Goal: Task Accomplishment & Management: Use online tool/utility

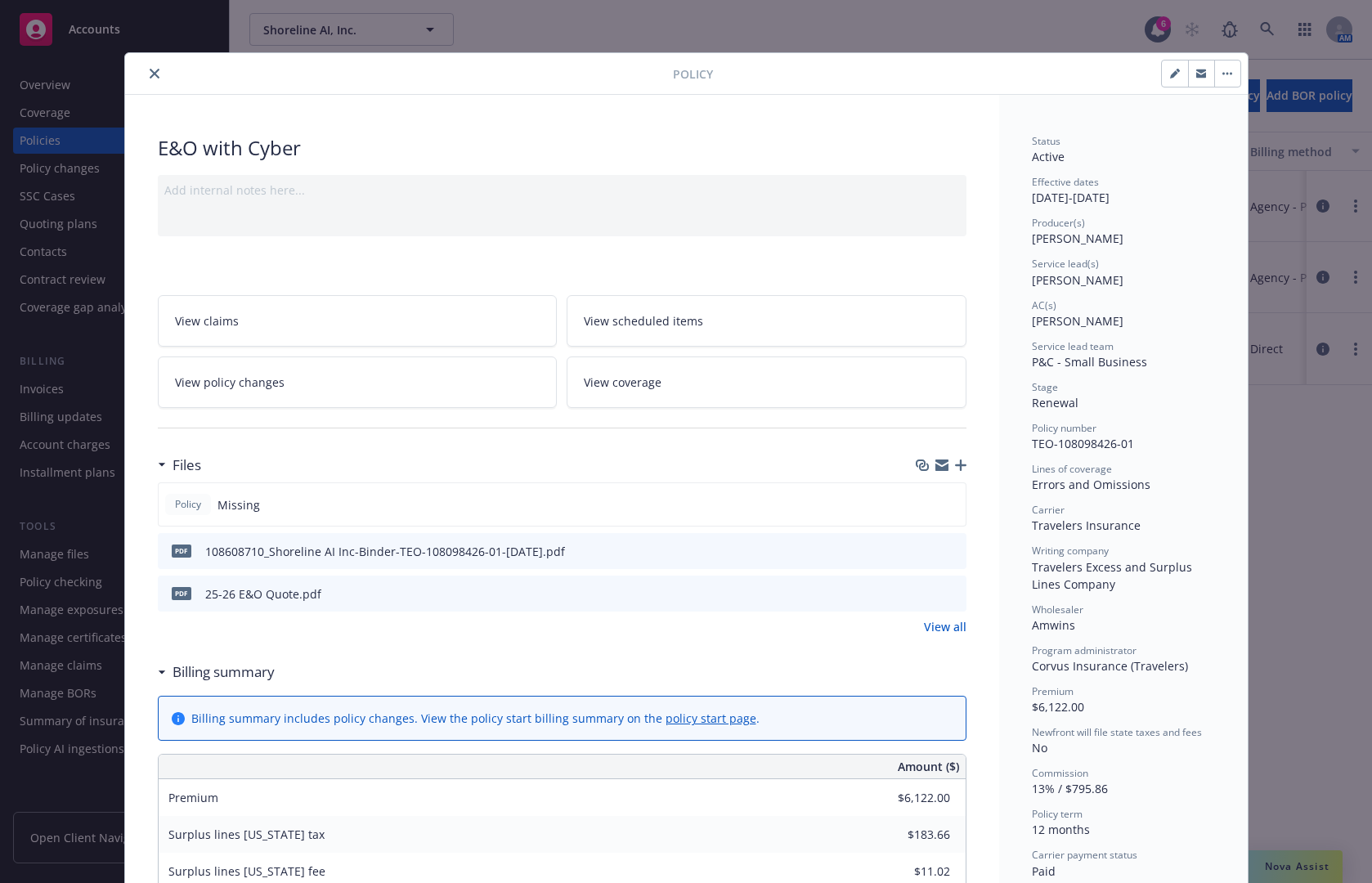
scroll to position [82, 0]
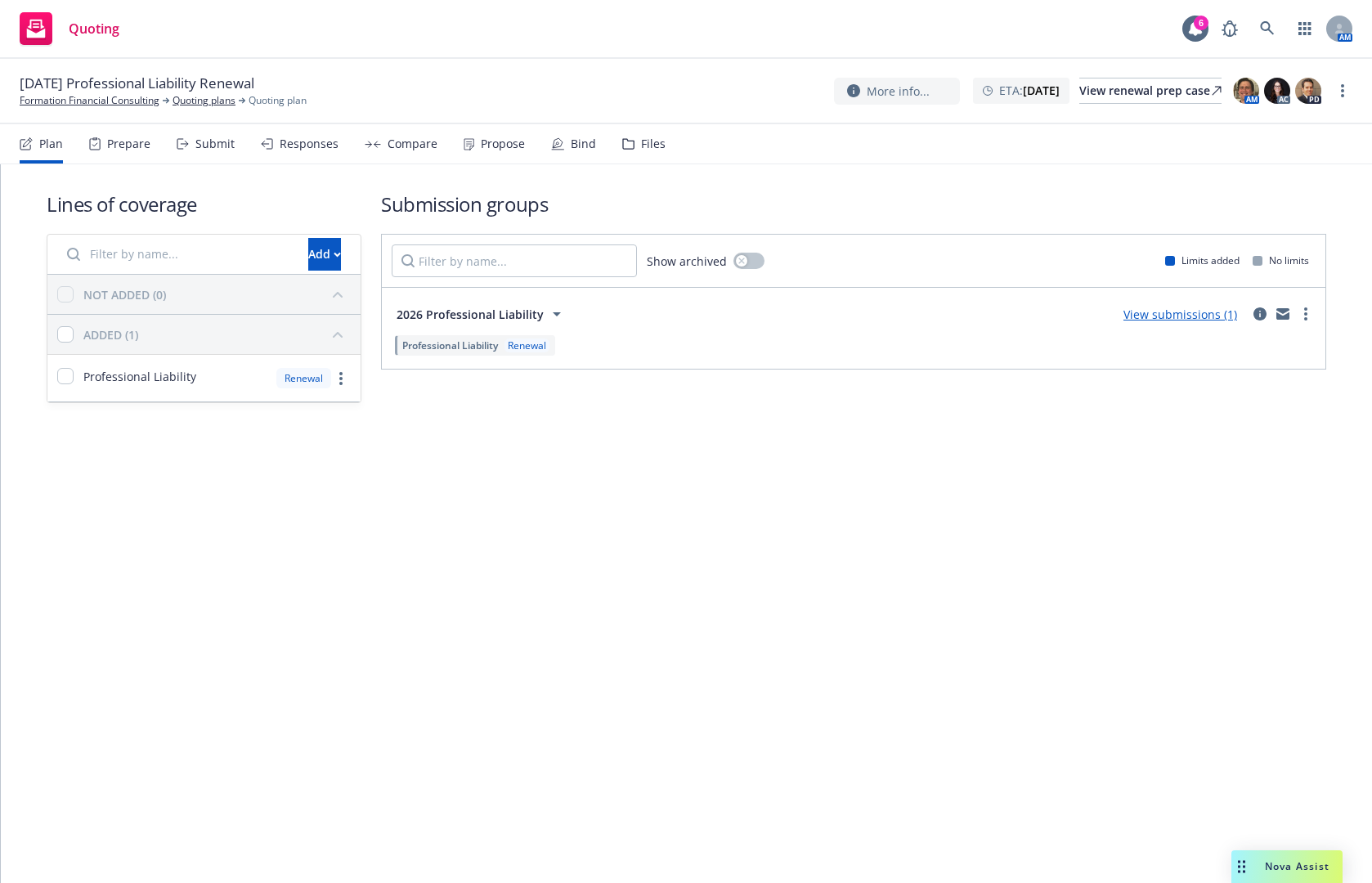
click at [179, 144] on icon at bounding box center [182, 143] width 12 height 11
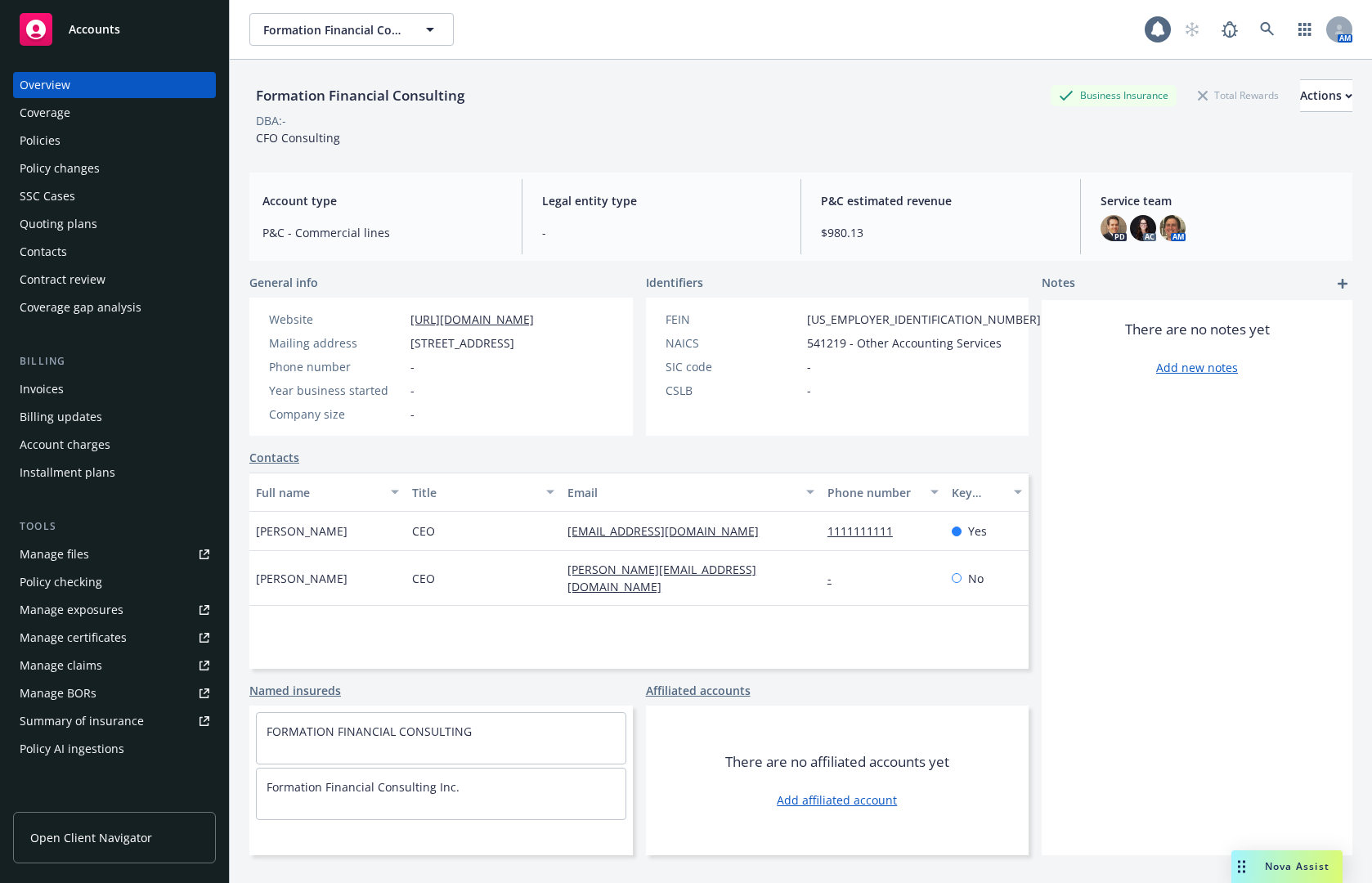
click at [90, 133] on div "Policies" at bounding box center [114, 141] width 189 height 26
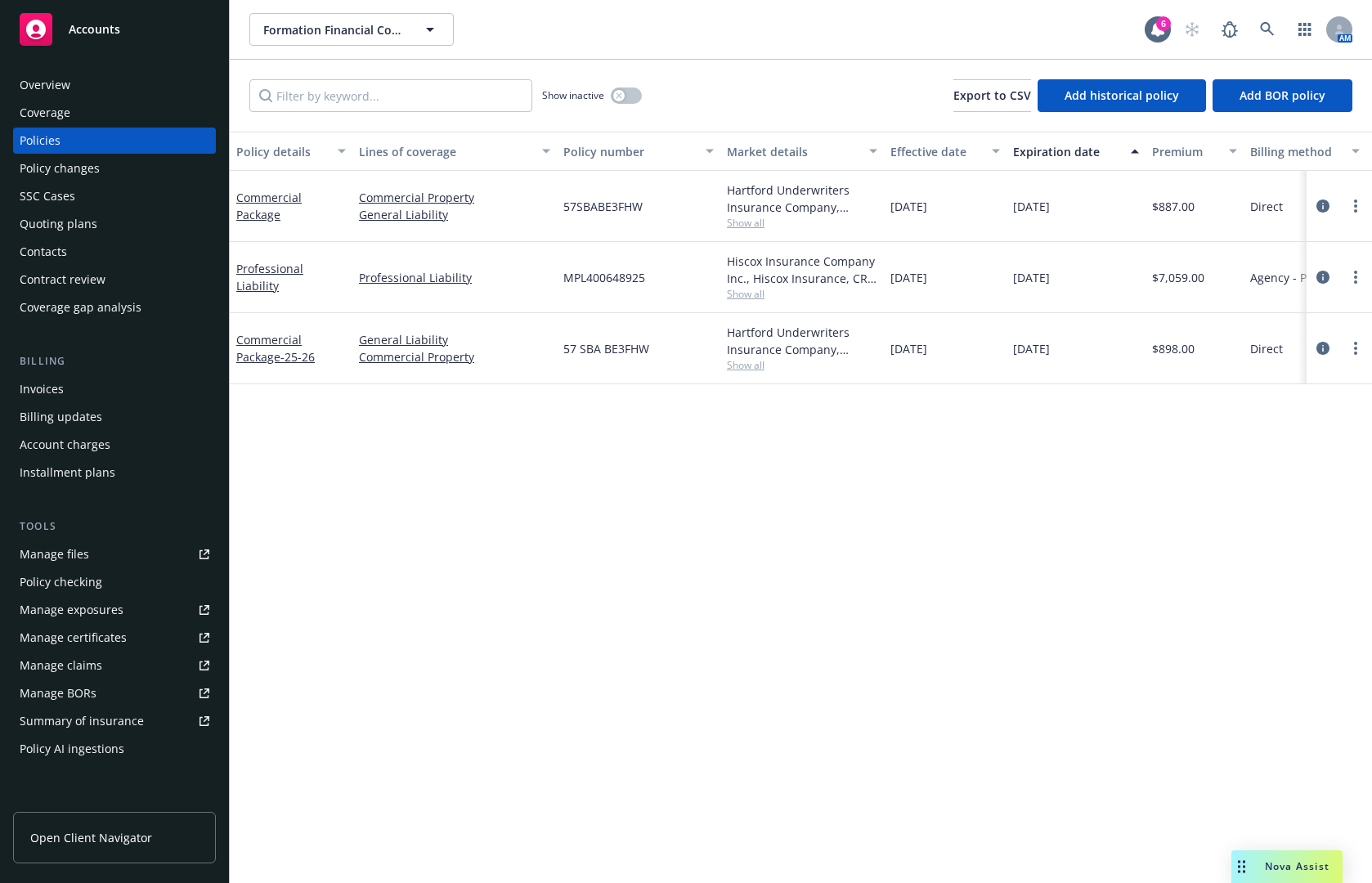
click at [610, 273] on span "MPL400648925" at bounding box center [604, 277] width 82 height 17
click at [609, 273] on span "MPL400648925" at bounding box center [604, 277] width 82 height 17
copy span "MPL400648925"
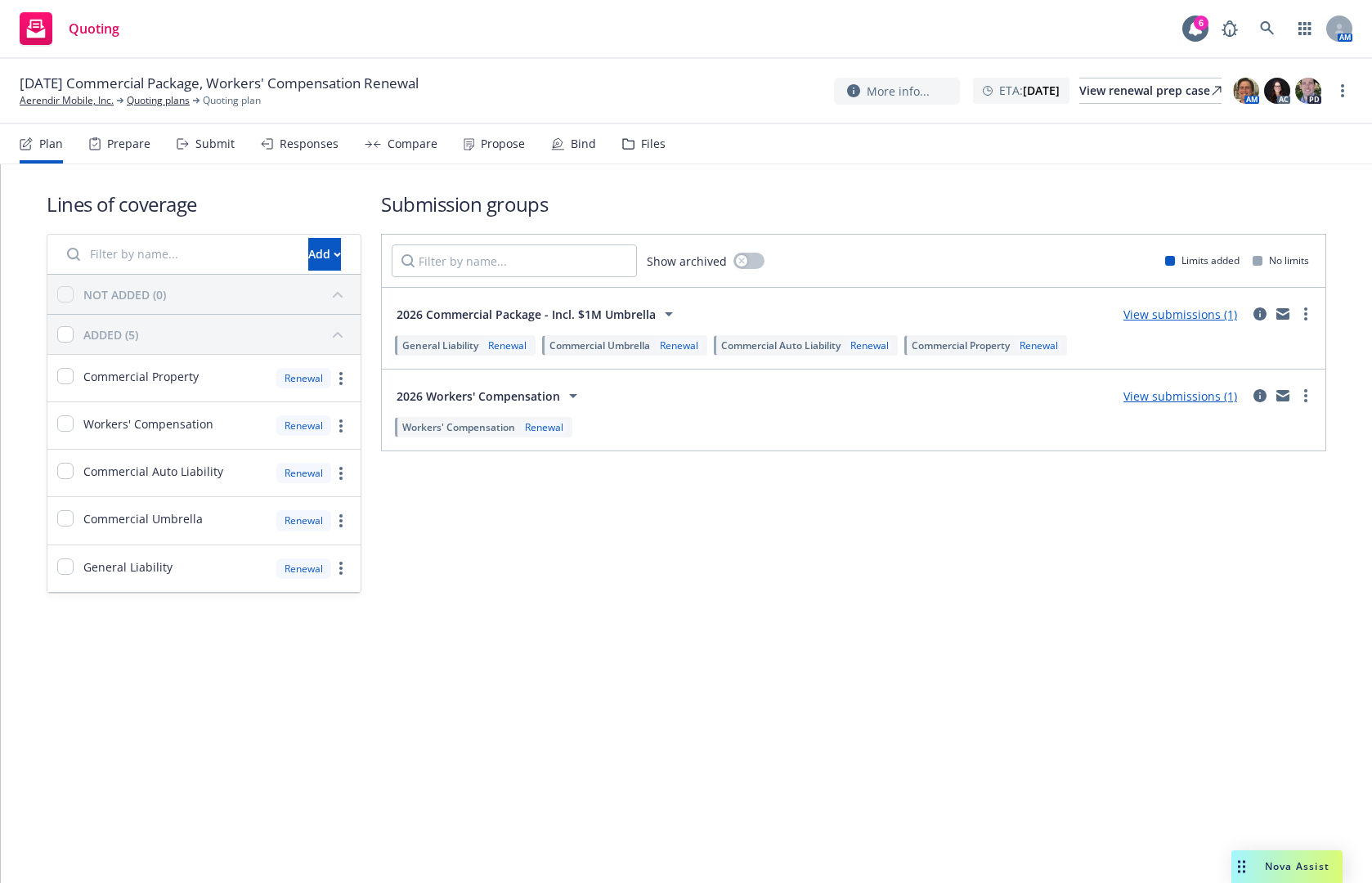
click at [208, 143] on div "Submit" at bounding box center [215, 144] width 39 height 13
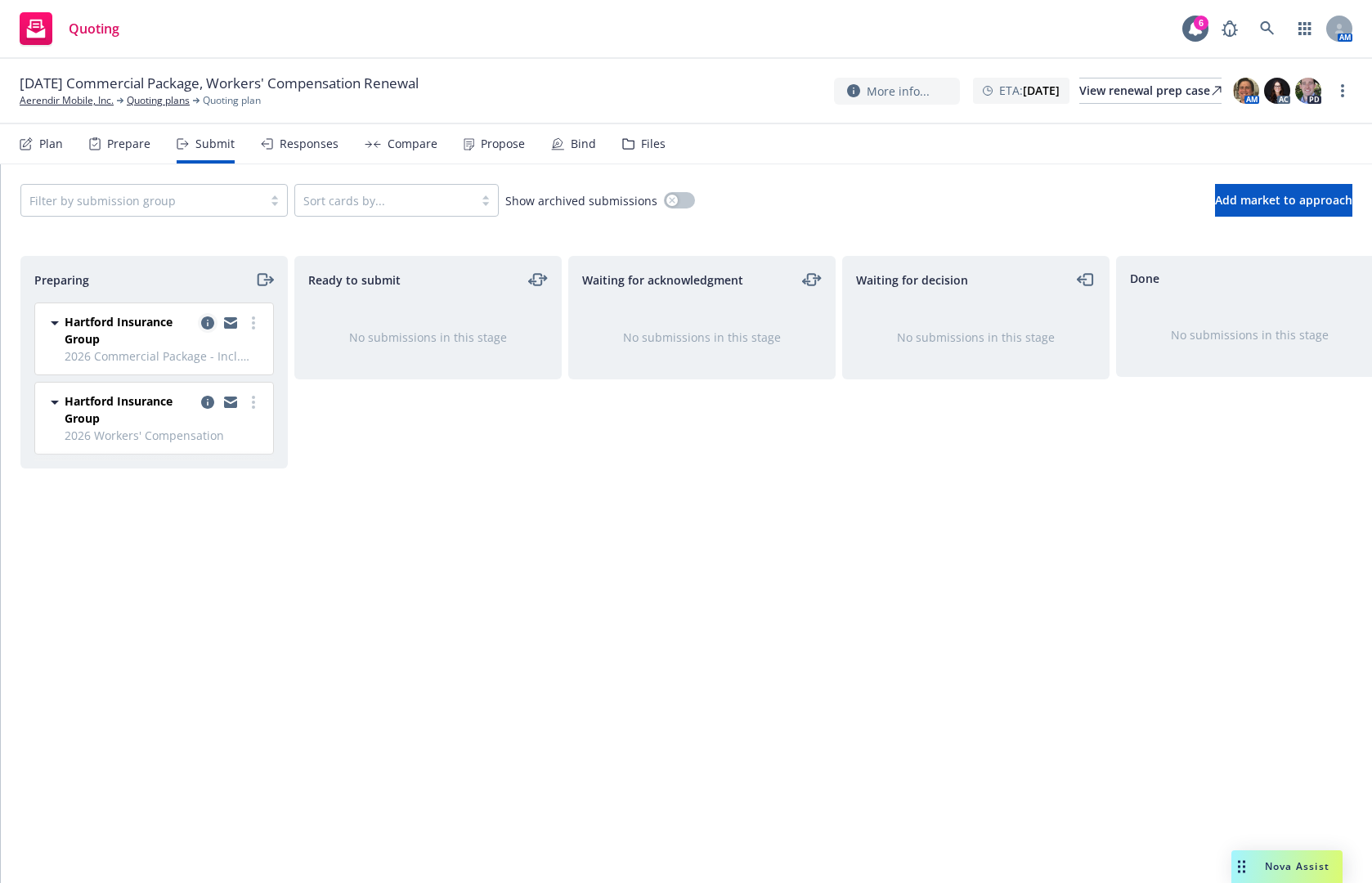
click at [211, 322] on icon "copy logging email" at bounding box center [208, 322] width 13 height 13
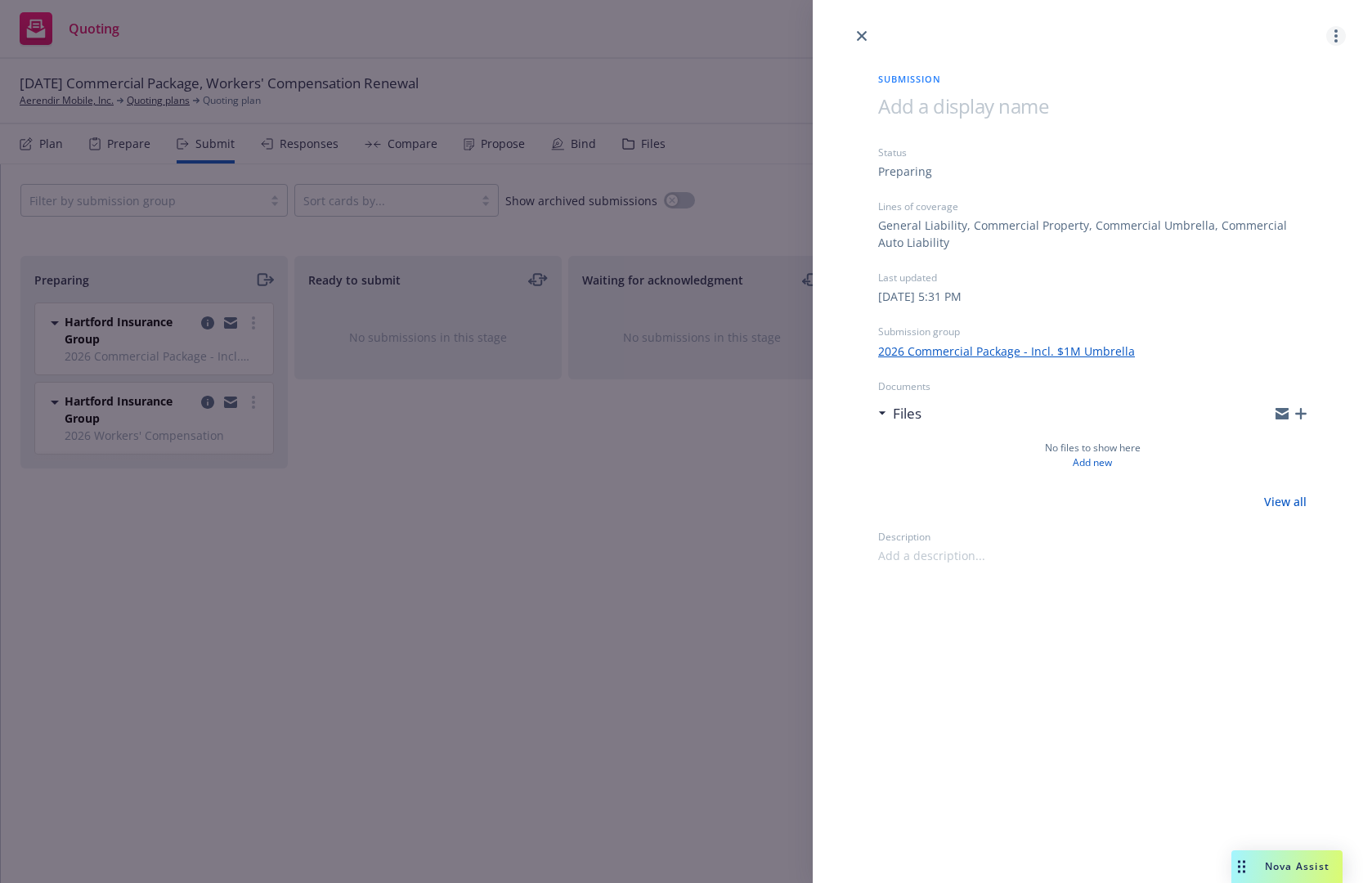
click at [1336, 39] on circle "more" at bounding box center [1335, 40] width 3 height 3
click at [1289, 112] on span "Archive submission" at bounding box center [1272, 108] width 146 height 16
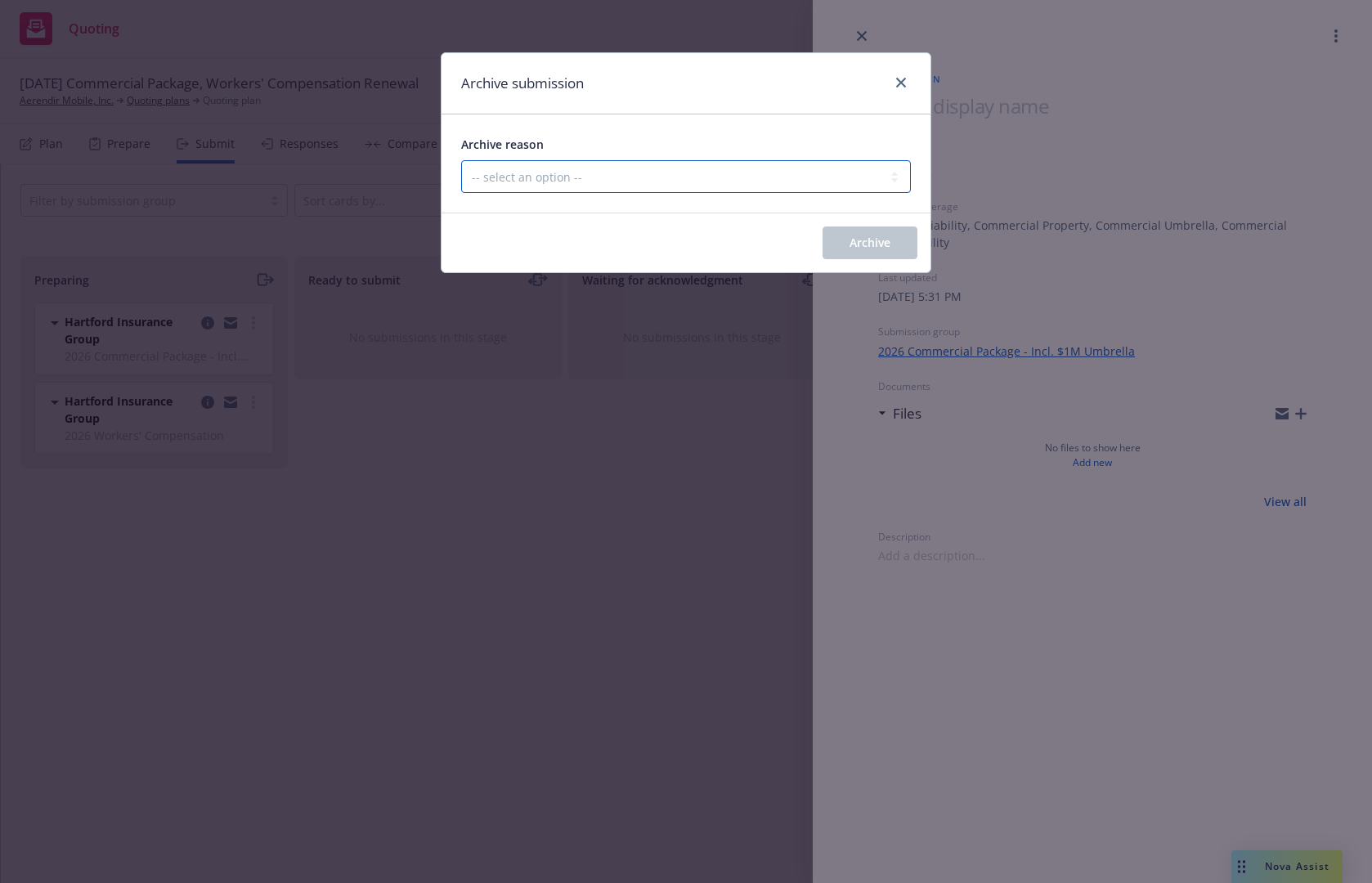
drag, startPoint x: 690, startPoint y: 170, endPoint x: 690, endPoint y: 187, distance: 17.0
click at [690, 170] on select "-- select an option -- Carrier unresponsive Client decided not to proceed with …" at bounding box center [686, 176] width 450 height 33
select select "OTHER"
click at [461, 160] on select "-- select an option -- Carrier unresponsive Client decided not to proceed with …" at bounding box center [686, 176] width 450 height 33
click at [879, 233] on button "Archive" at bounding box center [869, 243] width 95 height 33
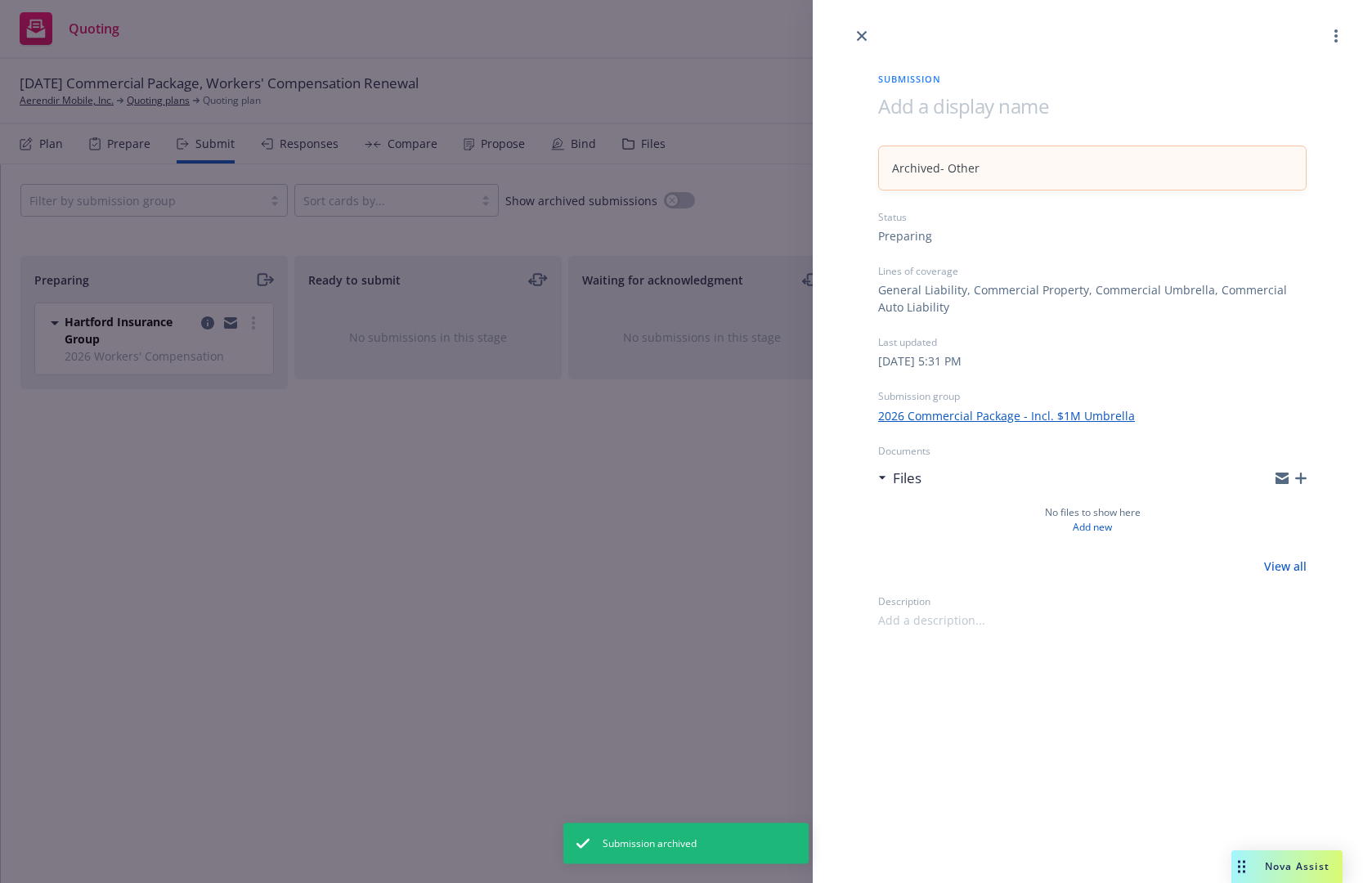
click at [210, 320] on div "Submission Archived - Other Status Preparing Lines of coverage General Liabilit…" at bounding box center [686, 442] width 1372 height 883
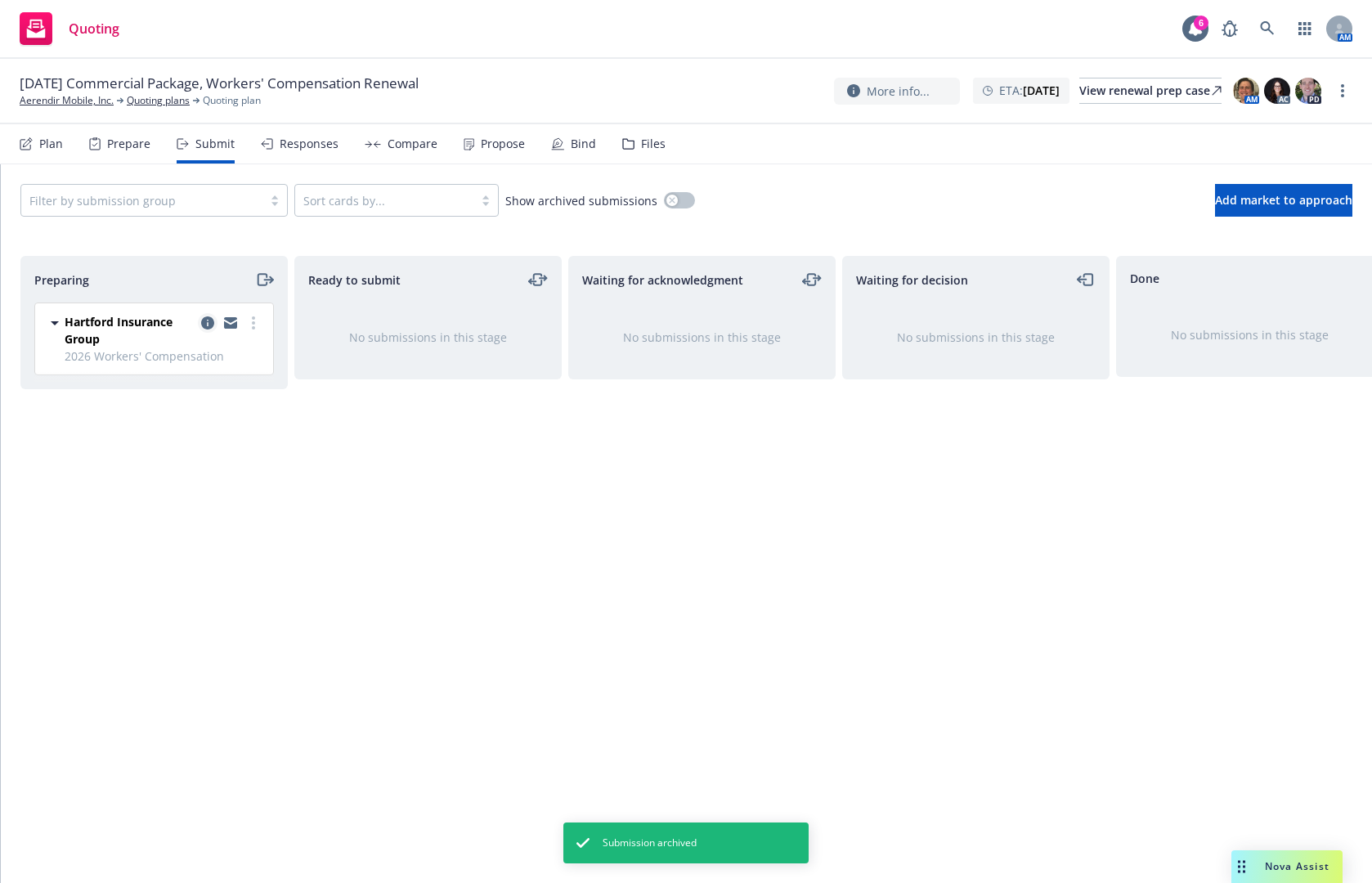
click at [210, 322] on icon "copy logging email" at bounding box center [208, 322] width 13 height 13
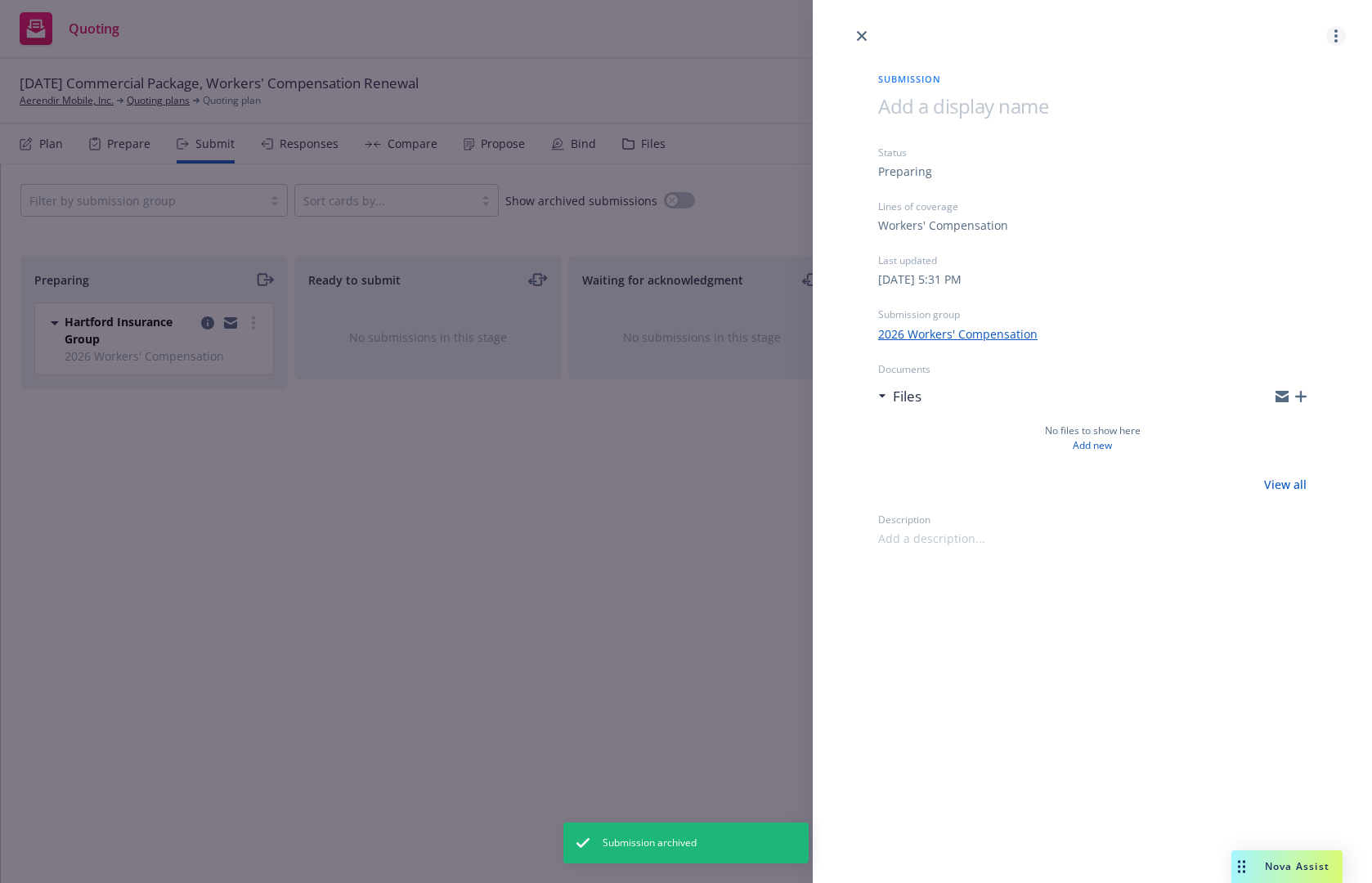
click at [1338, 37] on link "more" at bounding box center [1335, 36] width 20 height 20
click at [1274, 112] on span "Archive submission" at bounding box center [1272, 108] width 146 height 16
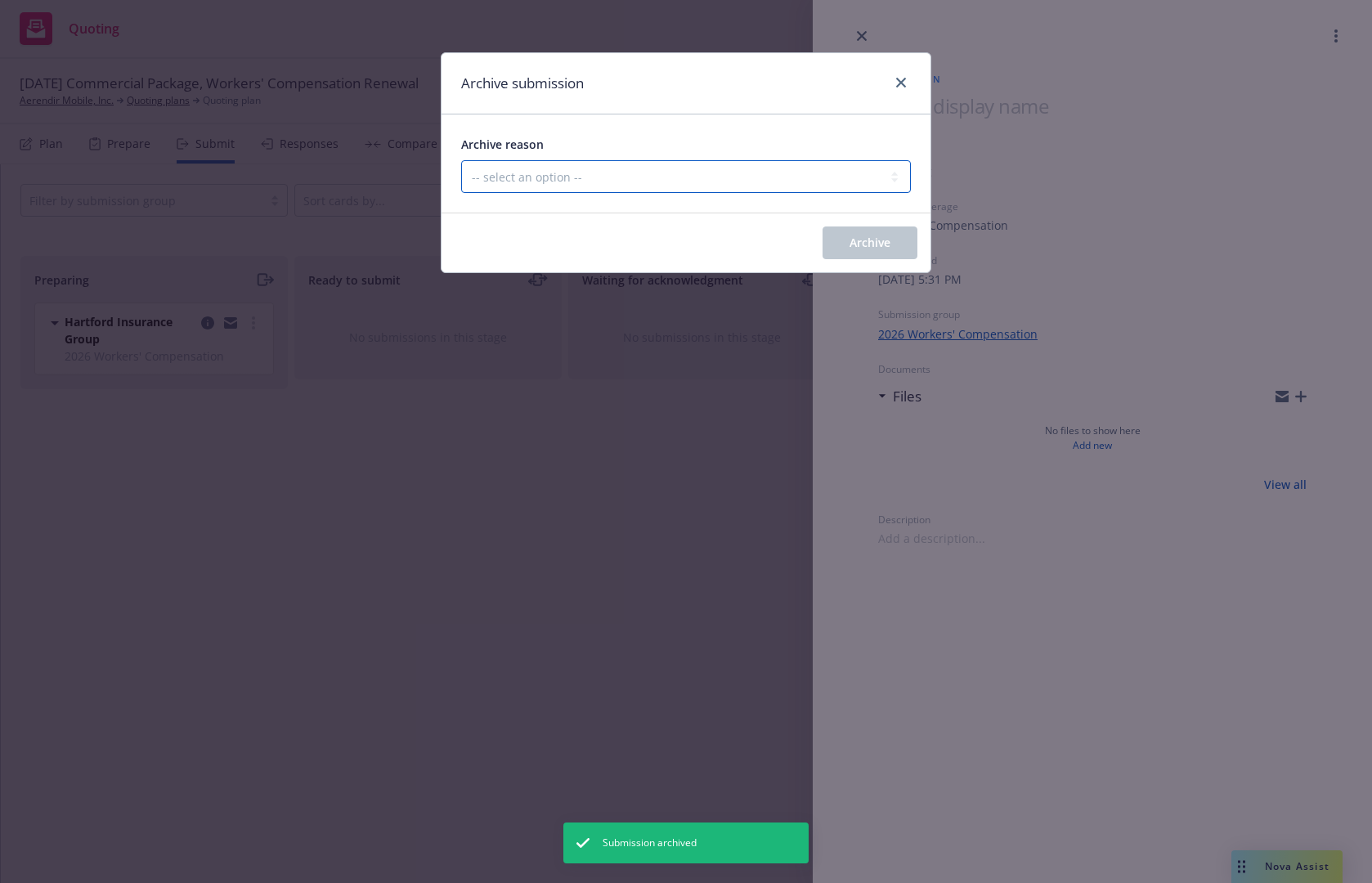
click at [628, 165] on select "-- select an option -- Carrier unresponsive Client decided not to proceed with …" at bounding box center [686, 176] width 450 height 33
select select "OTHER"
click at [461, 160] on select "-- select an option -- Carrier unresponsive Client decided not to proceed with …" at bounding box center [686, 176] width 450 height 33
click at [855, 246] on span "Archive" at bounding box center [870, 242] width 41 height 16
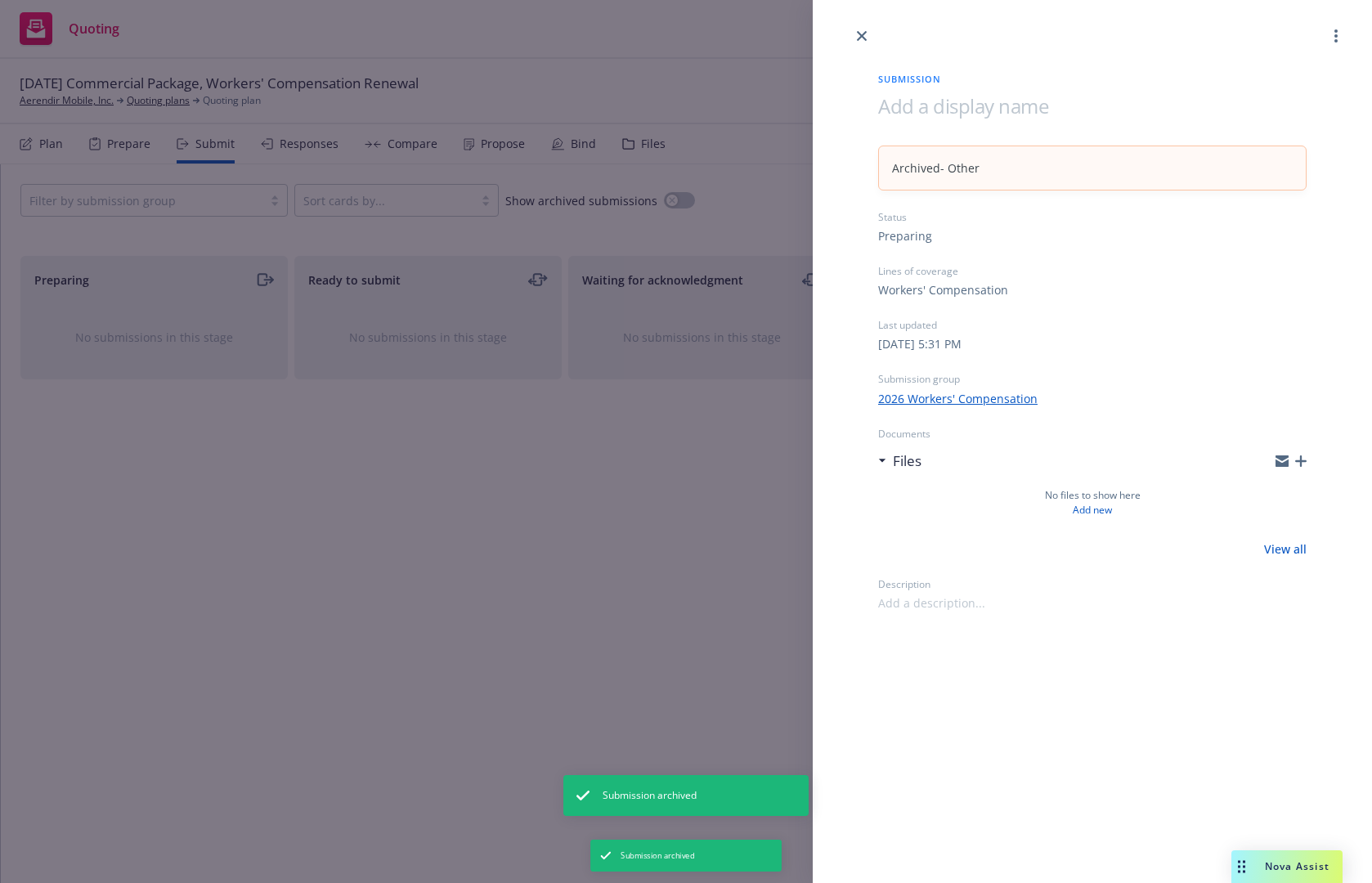
click at [98, 104] on div "Submission Archived - Other Status Preparing Lines of coverage Workers' Compens…" at bounding box center [686, 442] width 1372 height 883
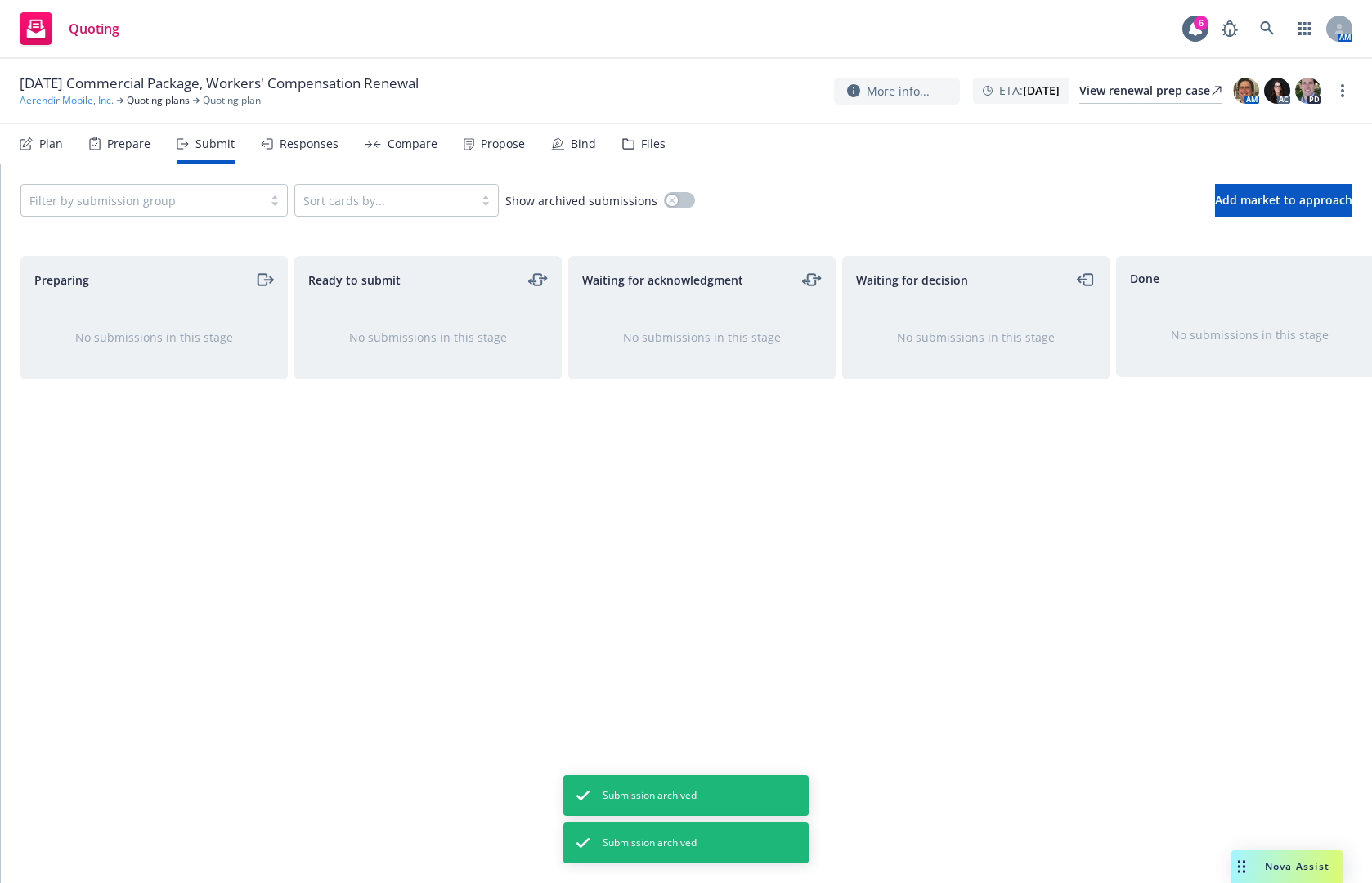
click at [93, 104] on link "Aerendir Mobile, Inc." at bounding box center [67, 100] width 94 height 15
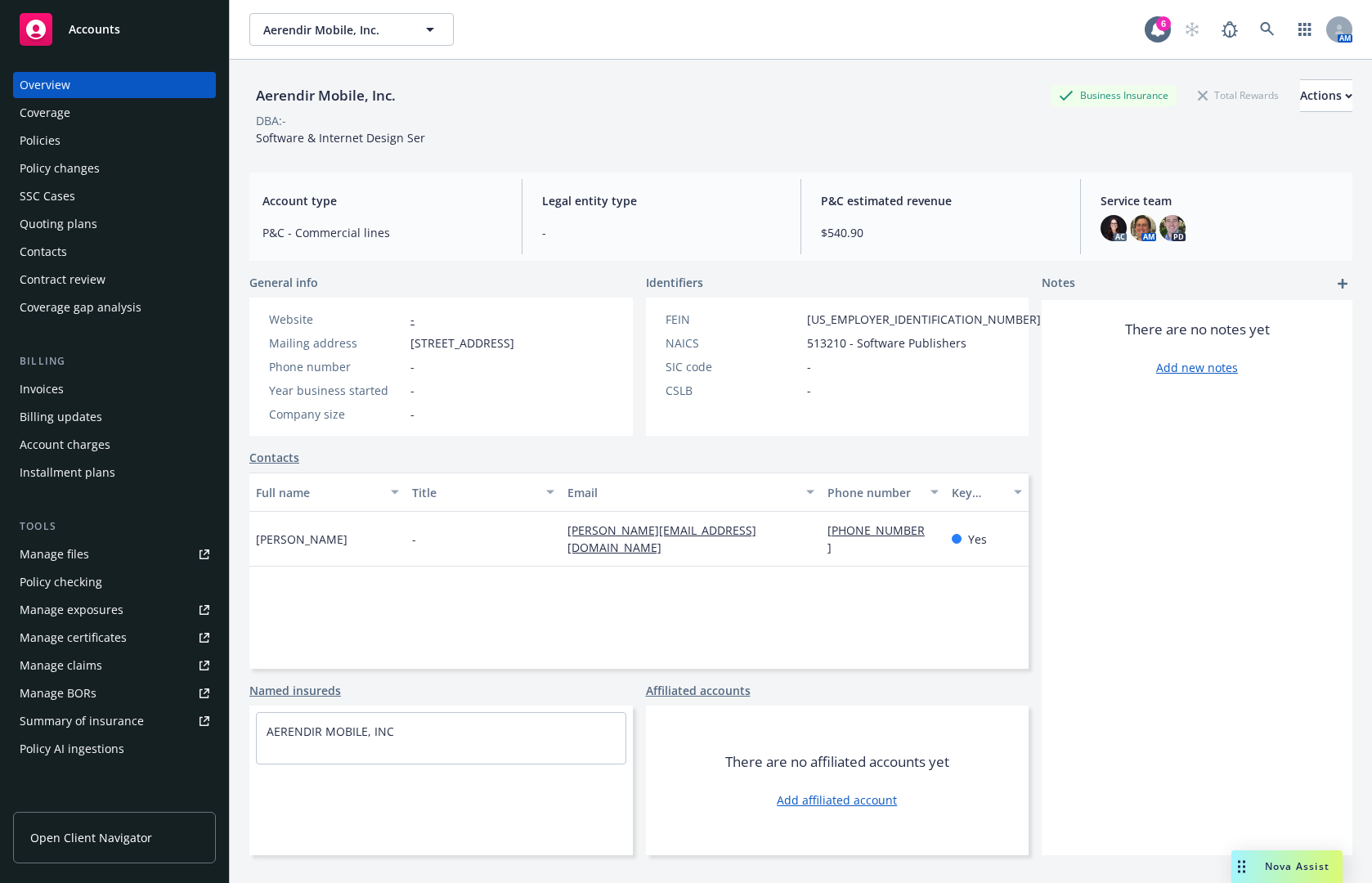
click at [113, 147] on div "Policies" at bounding box center [114, 141] width 189 height 26
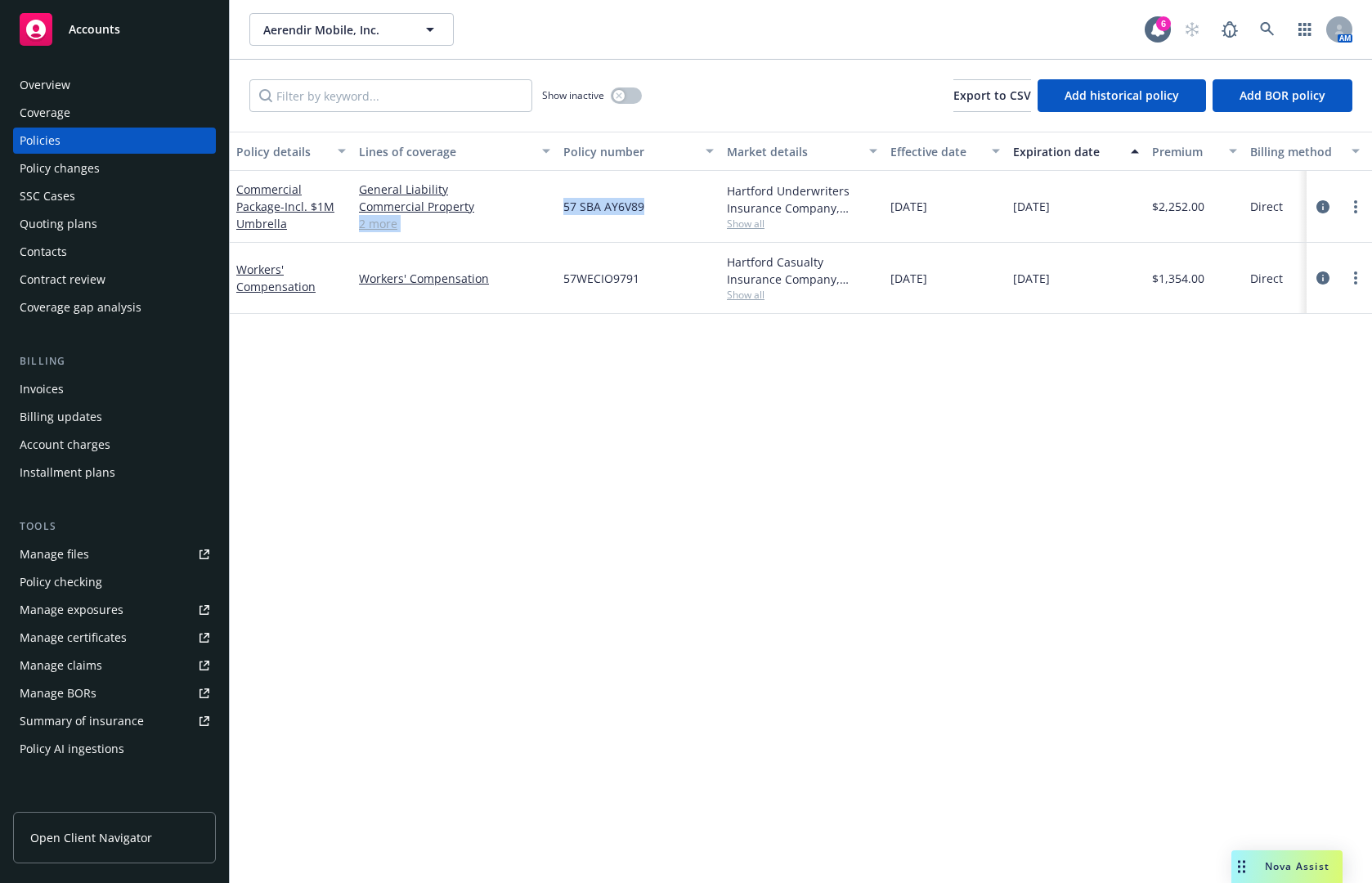
drag, startPoint x: 654, startPoint y: 212, endPoint x: 556, endPoint y: 210, distance: 98.0
click at [556, 210] on div "Commercial Package - Incl. $1M Umbrella General Liability Commercial Property C…" at bounding box center [1018, 206] width 1578 height 72
click at [608, 206] on span "57 SBA AY6V89" at bounding box center [604, 206] width 81 height 17
drag, startPoint x: 663, startPoint y: 206, endPoint x: 560, endPoint y: 206, distance: 103.0
click at [560, 206] on div "57 SBA AY6V89" at bounding box center [639, 206] width 163 height 72
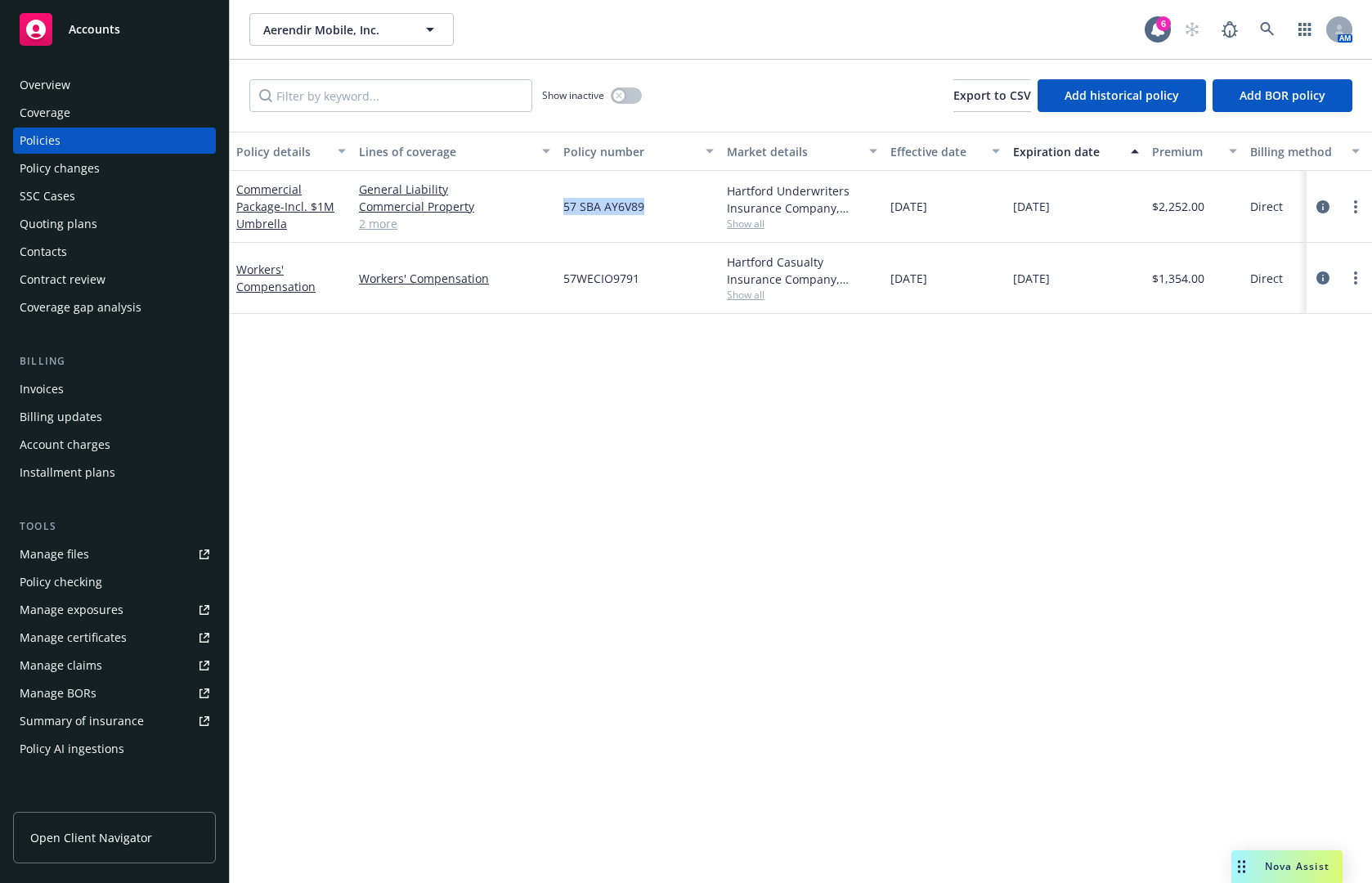
copy span "57 SBA AY6V89"
drag, startPoint x: 641, startPoint y: 277, endPoint x: 564, endPoint y: 282, distance: 77.2
click at [564, 282] on div "57WECIO9791" at bounding box center [639, 278] width 163 height 71
copy span "57WECIO9791"
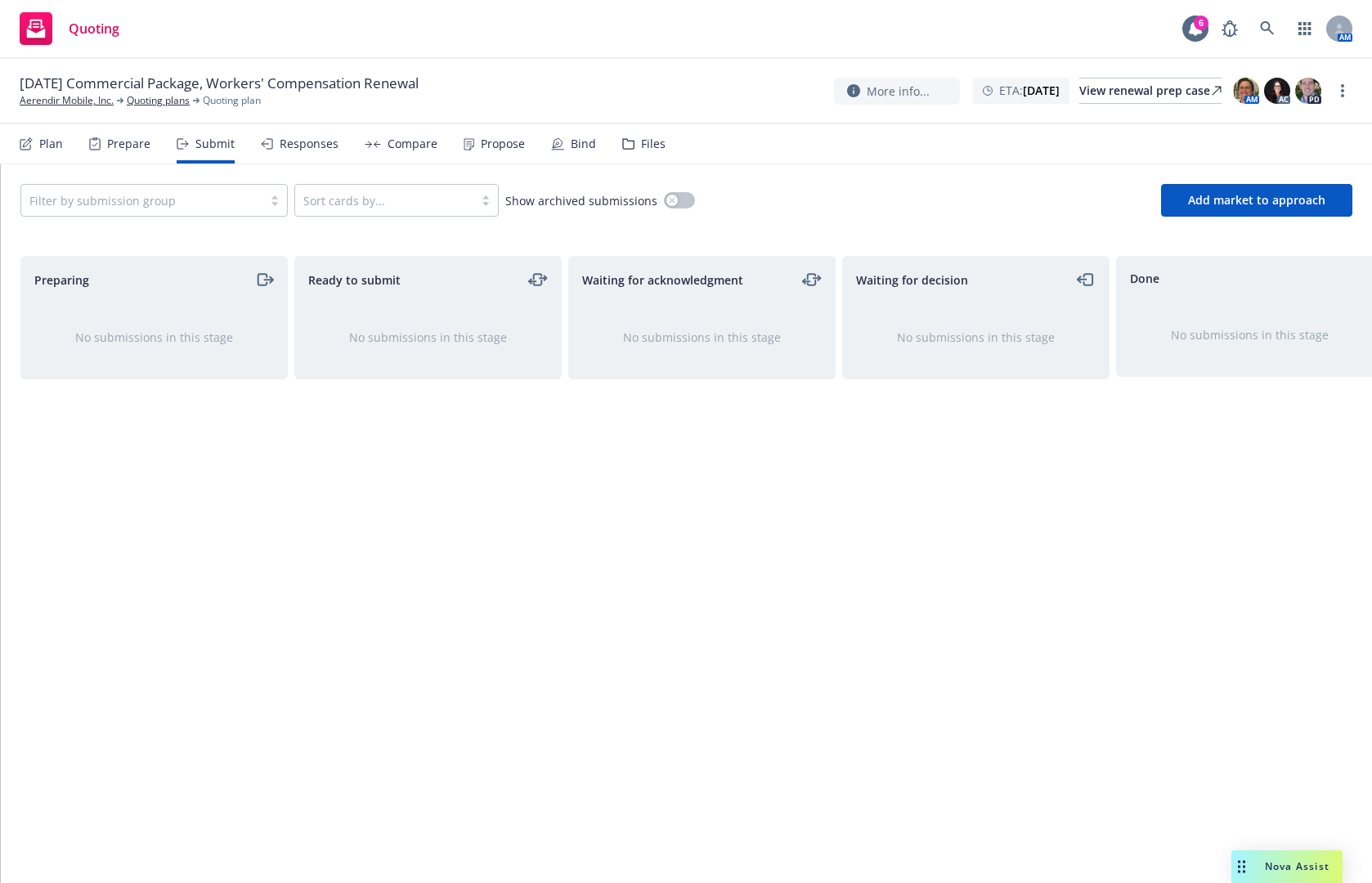
click at [42, 156] on div "Plan" at bounding box center [41, 144] width 43 height 39
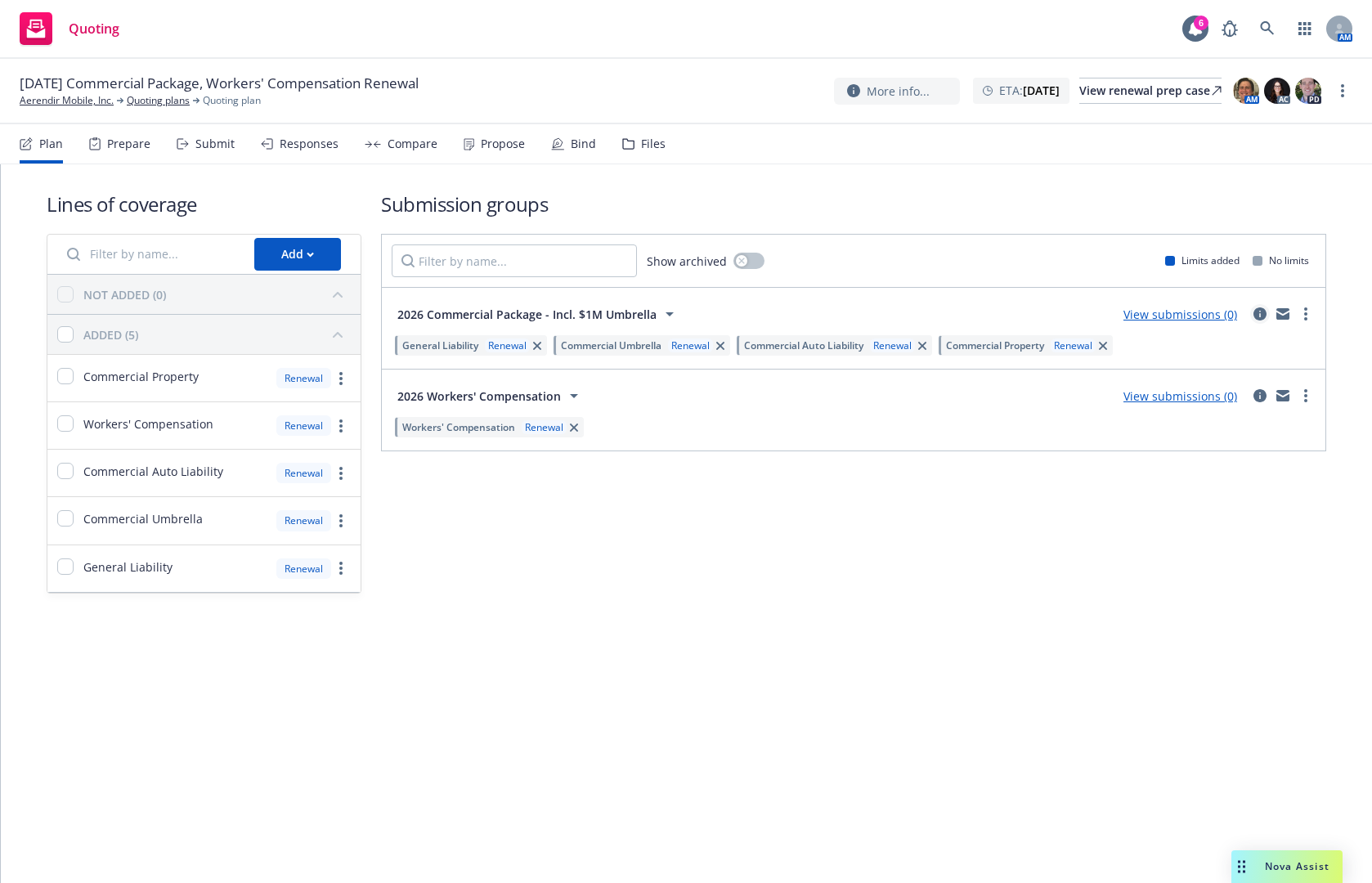
click at [1259, 315] on icon "circleInformation" at bounding box center [1260, 314] width 13 height 13
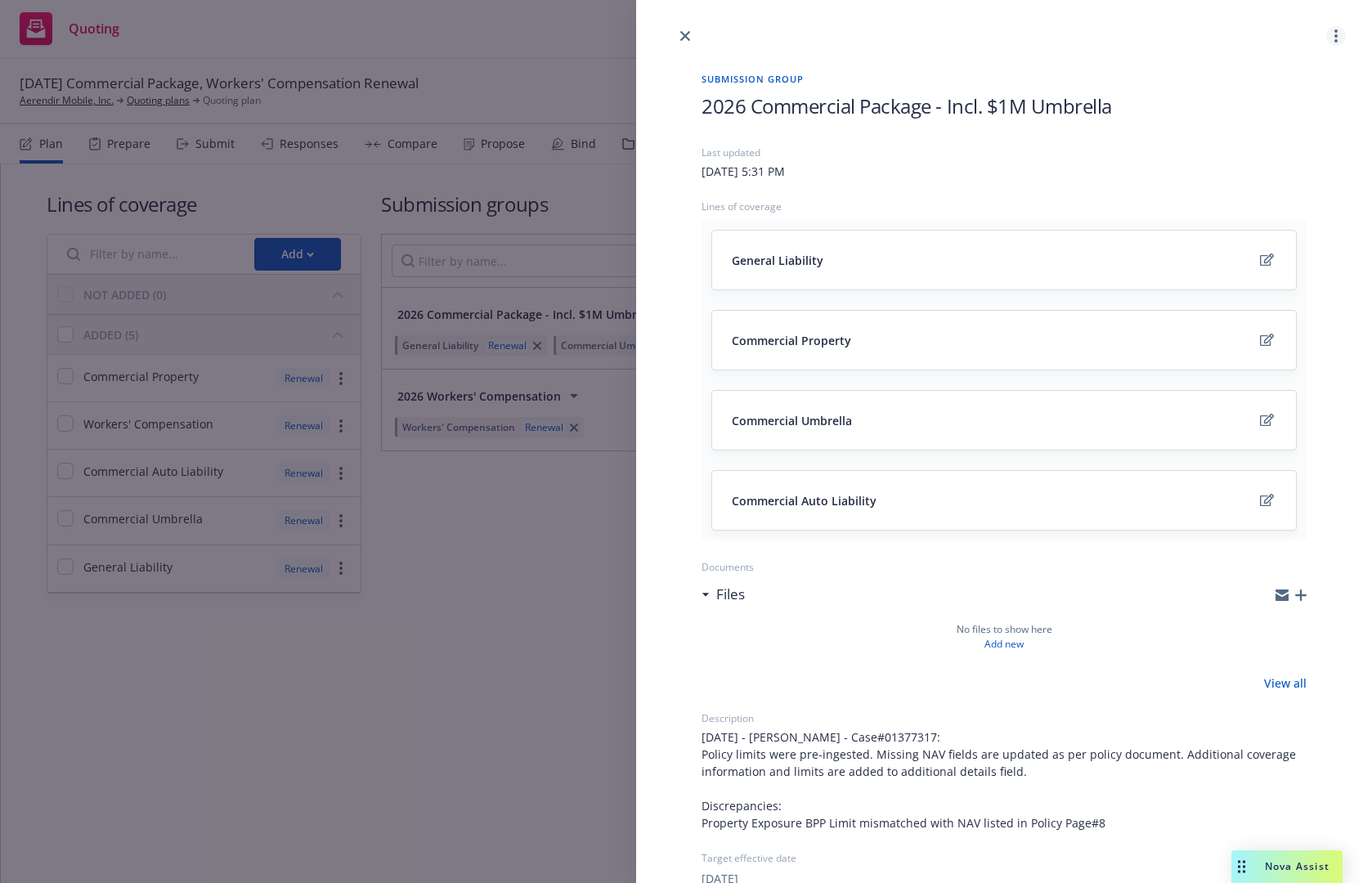
click at [1334, 37] on icon "more" at bounding box center [1335, 36] width 3 height 13
click at [1259, 139] on span "Archive" at bounding box center [1229, 142] width 80 height 16
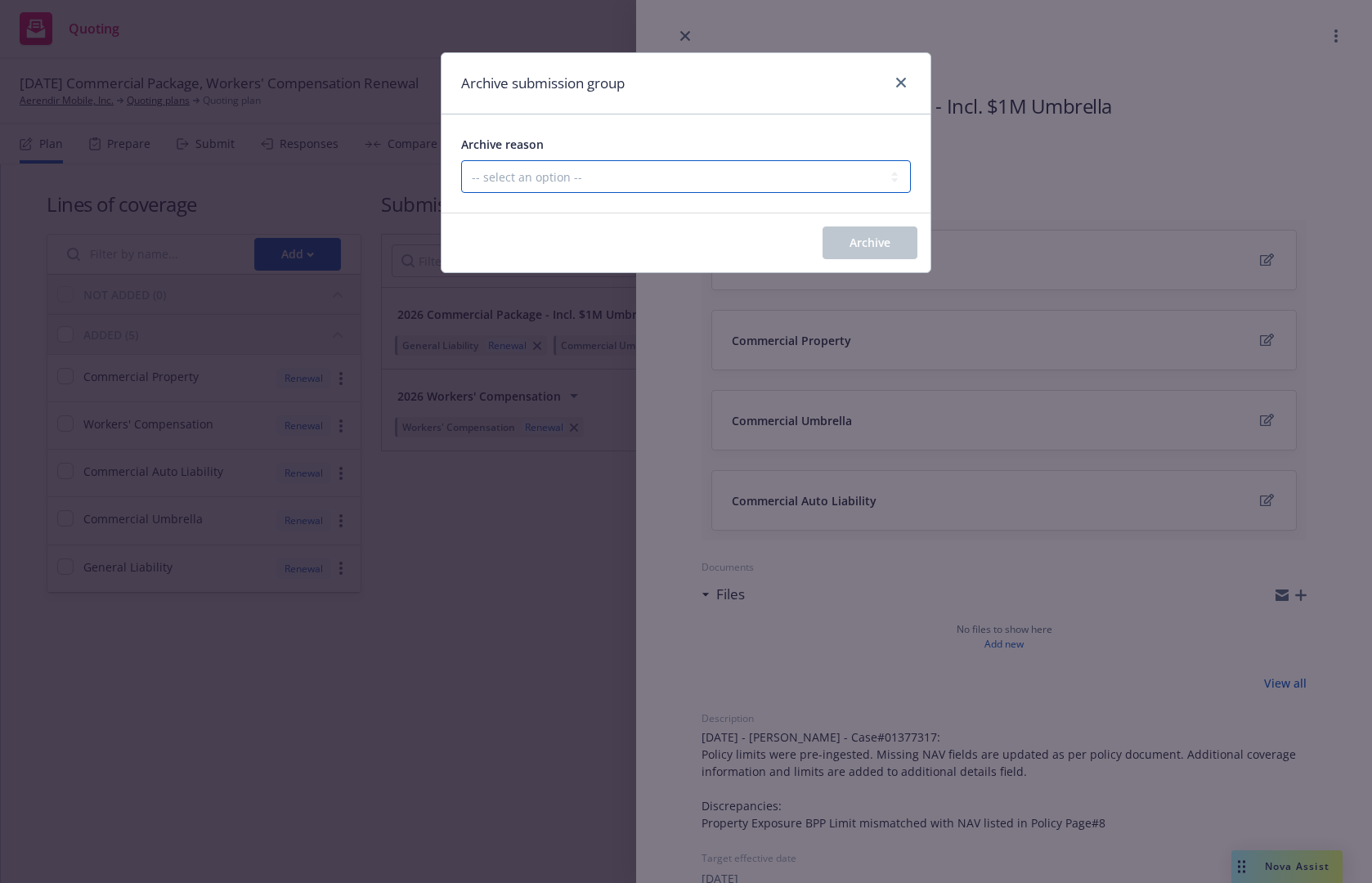
click at [694, 179] on select "-- select an option -- Customer no longer needs this coverage Duplicate Histori…" at bounding box center [686, 176] width 450 height 33
select select "POLICY_WILL_BE_AUTO_RENEWED"
click at [461, 160] on select "-- select an option -- Customer no longer needs this coverage Duplicate Histori…" at bounding box center [686, 176] width 450 height 33
click at [844, 252] on button "Archive" at bounding box center [869, 243] width 95 height 33
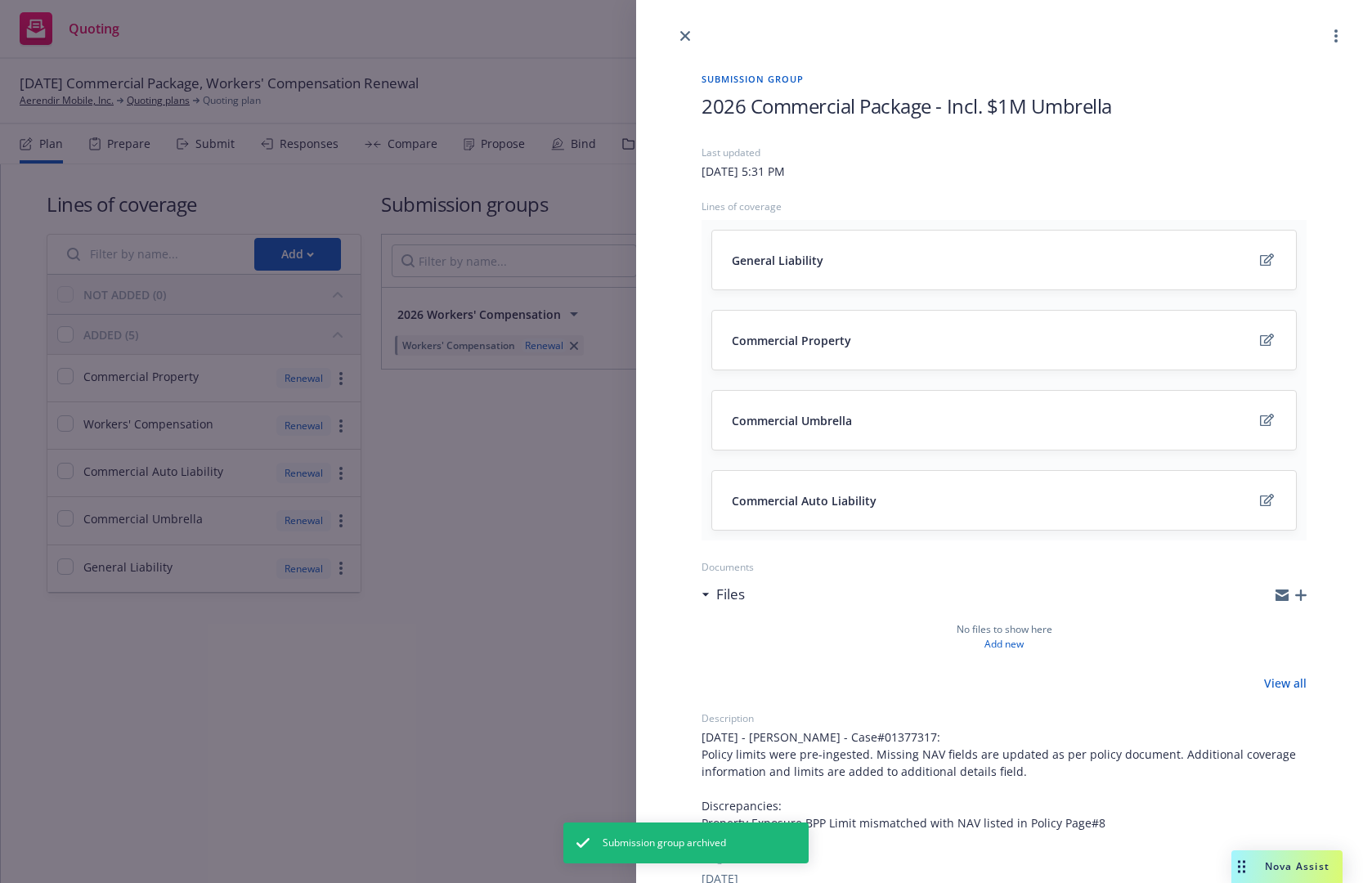
drag, startPoint x: 442, startPoint y: 635, endPoint x: 461, endPoint y: 625, distance: 21.5
click at [444, 635] on div "Submission group 2026 Commercial Package - Incl. $1M Umbrella Last updated Tues…" at bounding box center [686, 442] width 1372 height 883
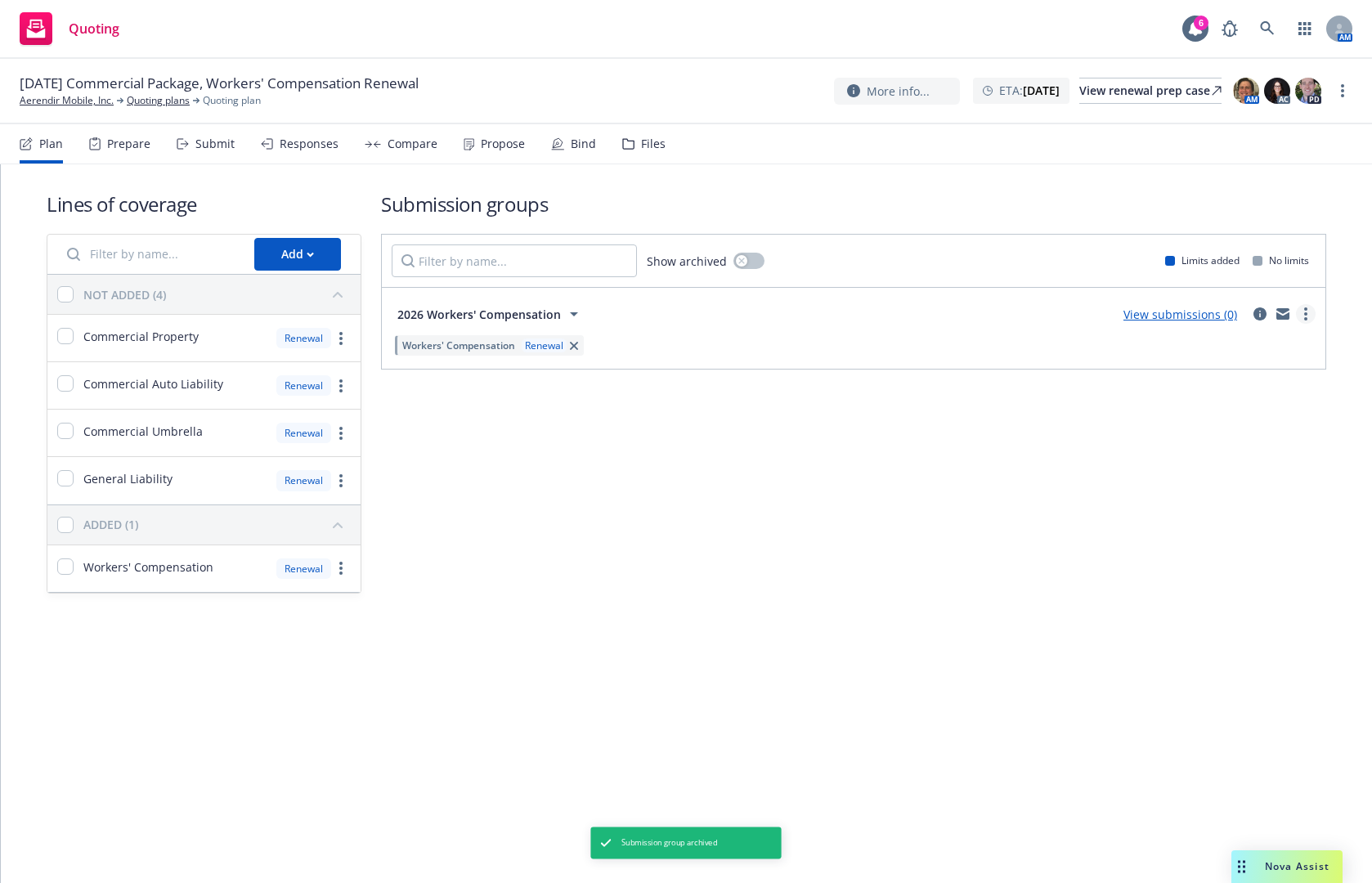
click at [1304, 310] on link "more" at bounding box center [1305, 313] width 20 height 20
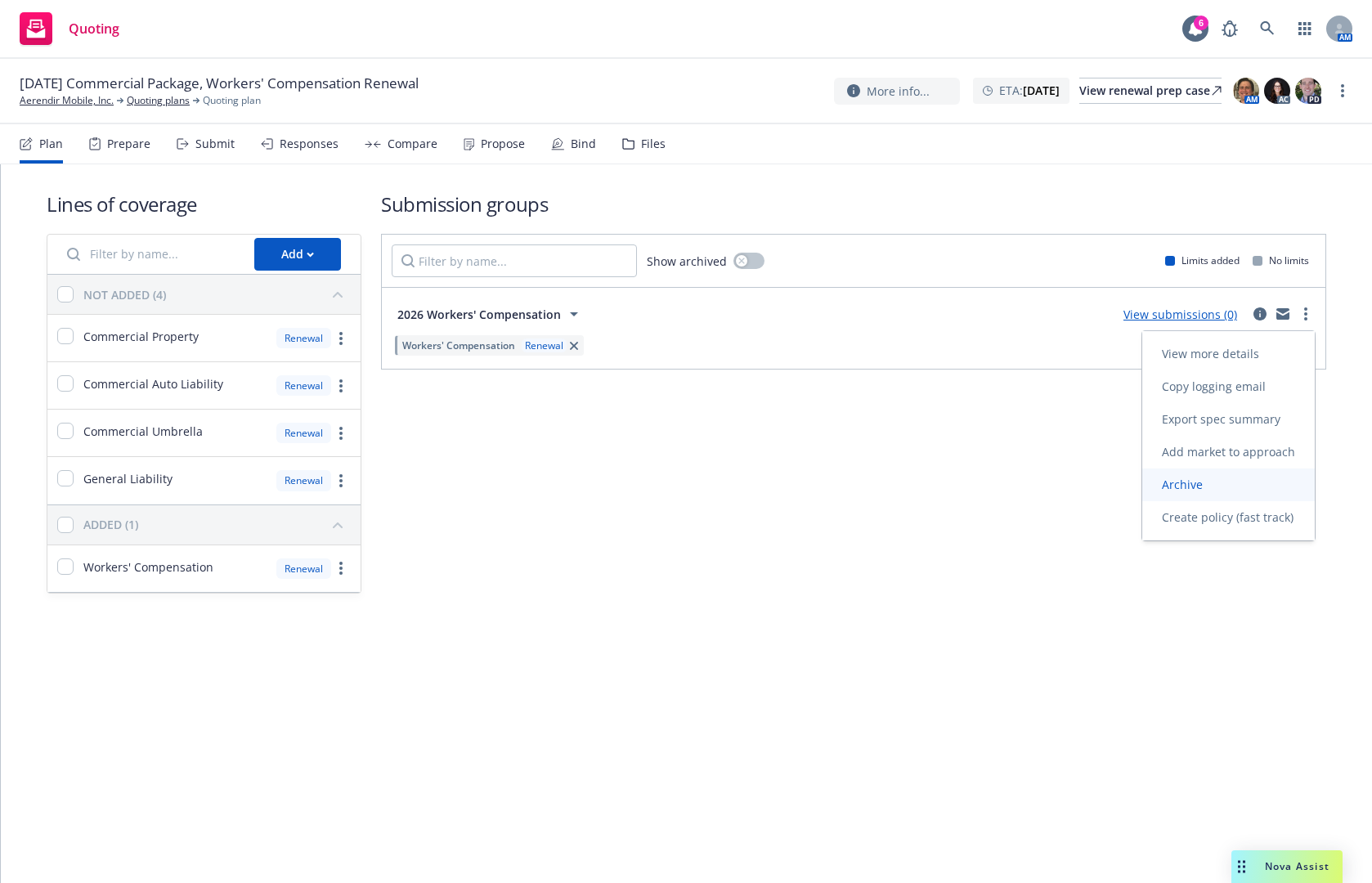
click at [1243, 482] on link "Archive" at bounding box center [1229, 485] width 173 height 33
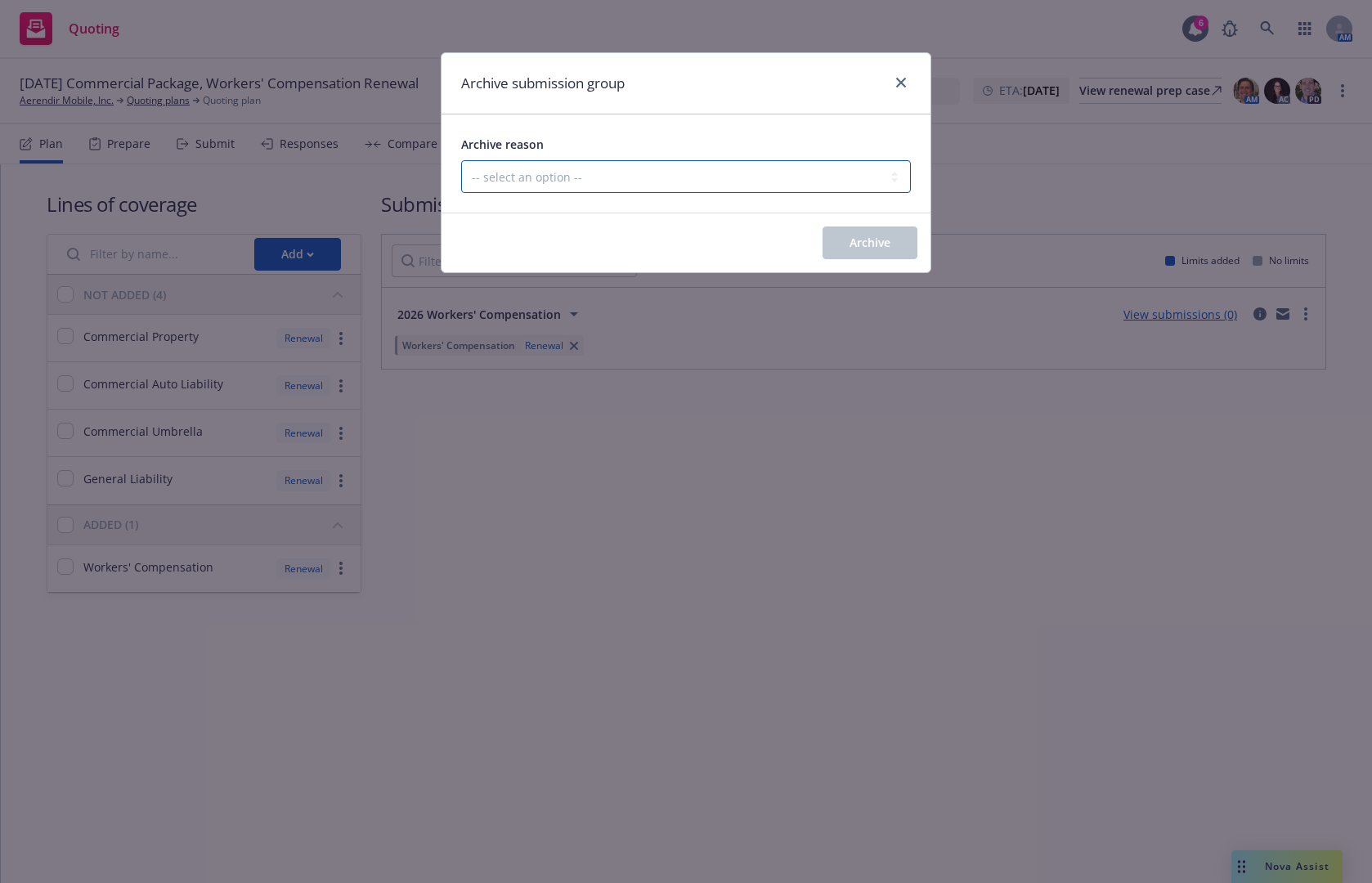
click at [853, 173] on select "-- select an option -- Customer no longer needs this coverage Duplicate Histori…" at bounding box center [686, 176] width 450 height 33
select select "POLICY_WILL_BE_AUTO_RENEWED"
click at [461, 160] on select "-- select an option -- Customer no longer needs this coverage Duplicate Histori…" at bounding box center [686, 176] width 450 height 33
click at [860, 240] on span "Archive" at bounding box center [870, 242] width 41 height 16
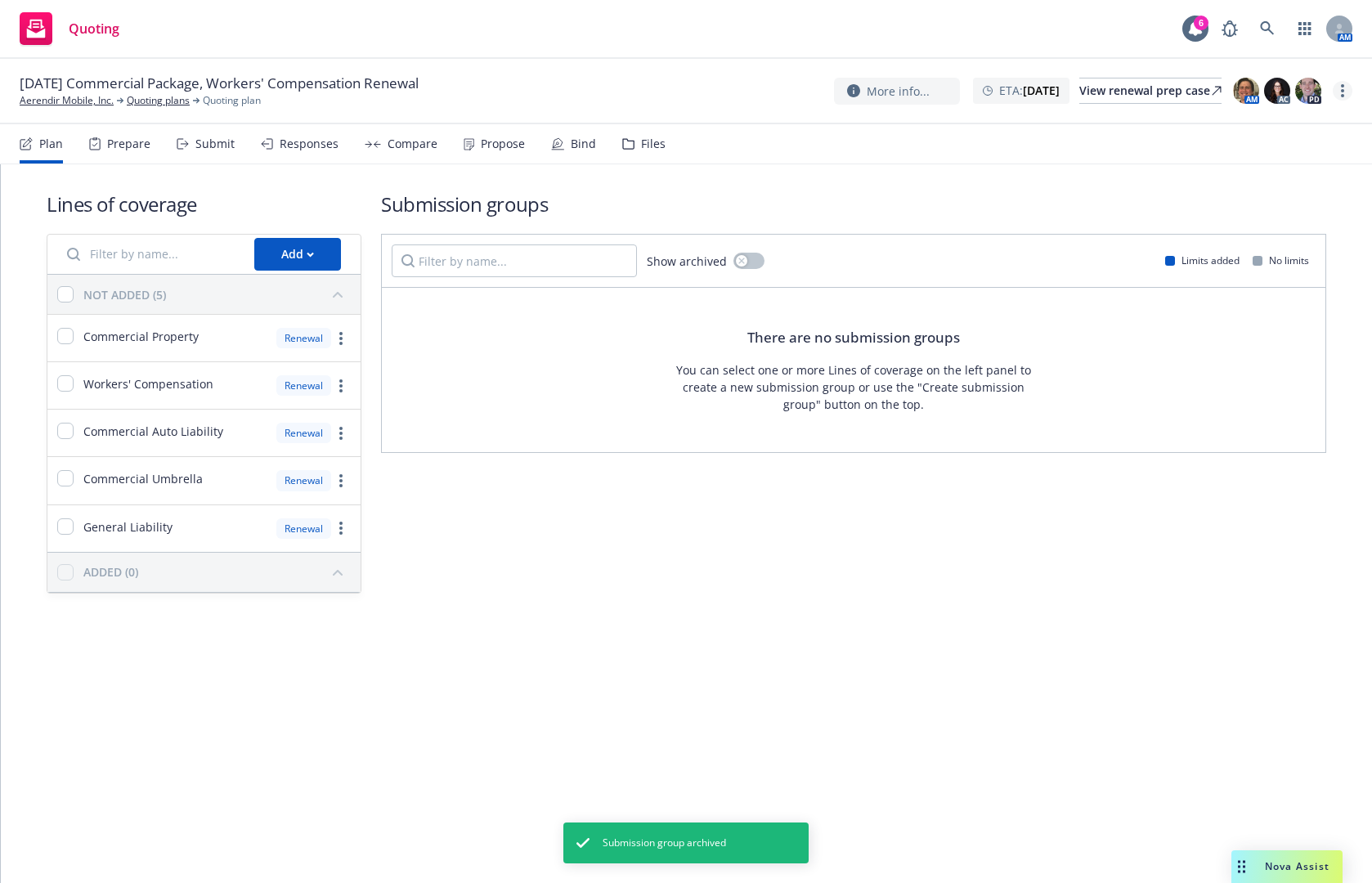
click at [1339, 89] on link "more" at bounding box center [1342, 90] width 20 height 20
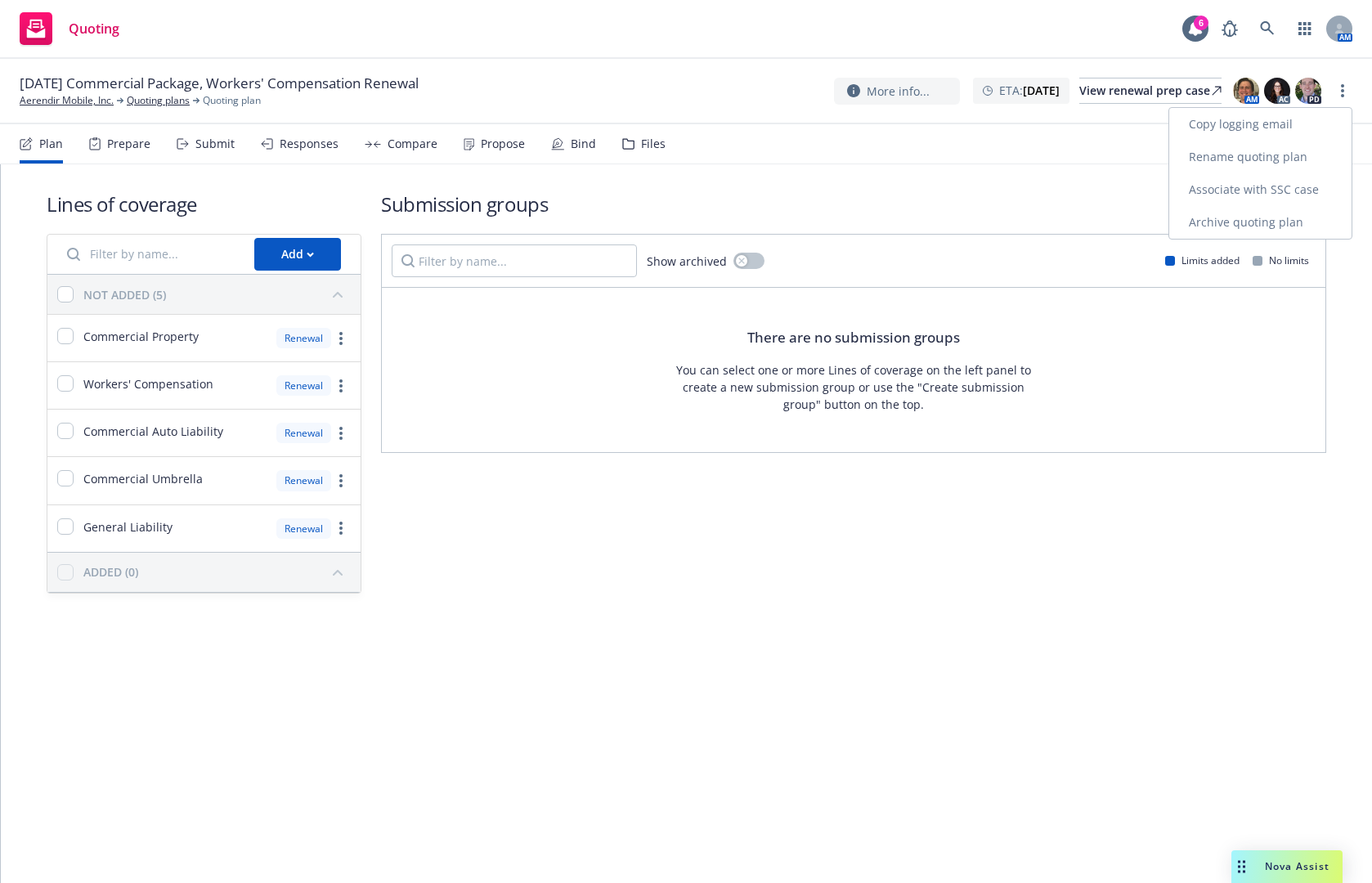
click at [1264, 217] on link "Archive quoting plan" at bounding box center [1260, 222] width 182 height 33
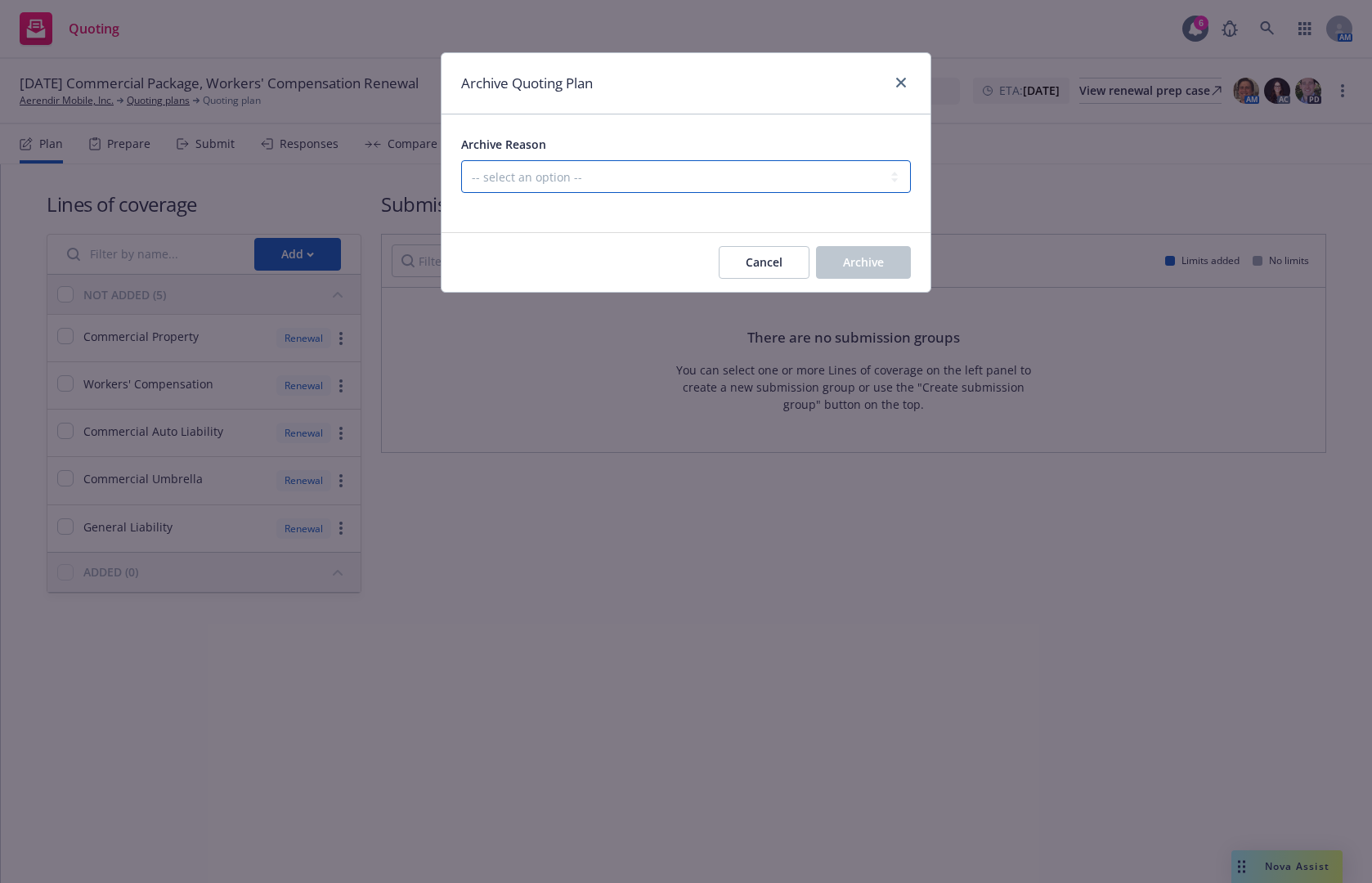
click at [741, 172] on select "-- select an option -- All policies in this renewal plan are auto-renewed Creat…" at bounding box center [686, 176] width 450 height 33
select select "ARCHIVED_RENEWAL_POLICY_AUTO_RENEWED"
click at [461, 160] on select "-- select an option -- All policies in this renewal plan are auto-renewed Creat…" at bounding box center [686, 176] width 450 height 33
click at [843, 261] on span "Archive" at bounding box center [864, 262] width 41 height 16
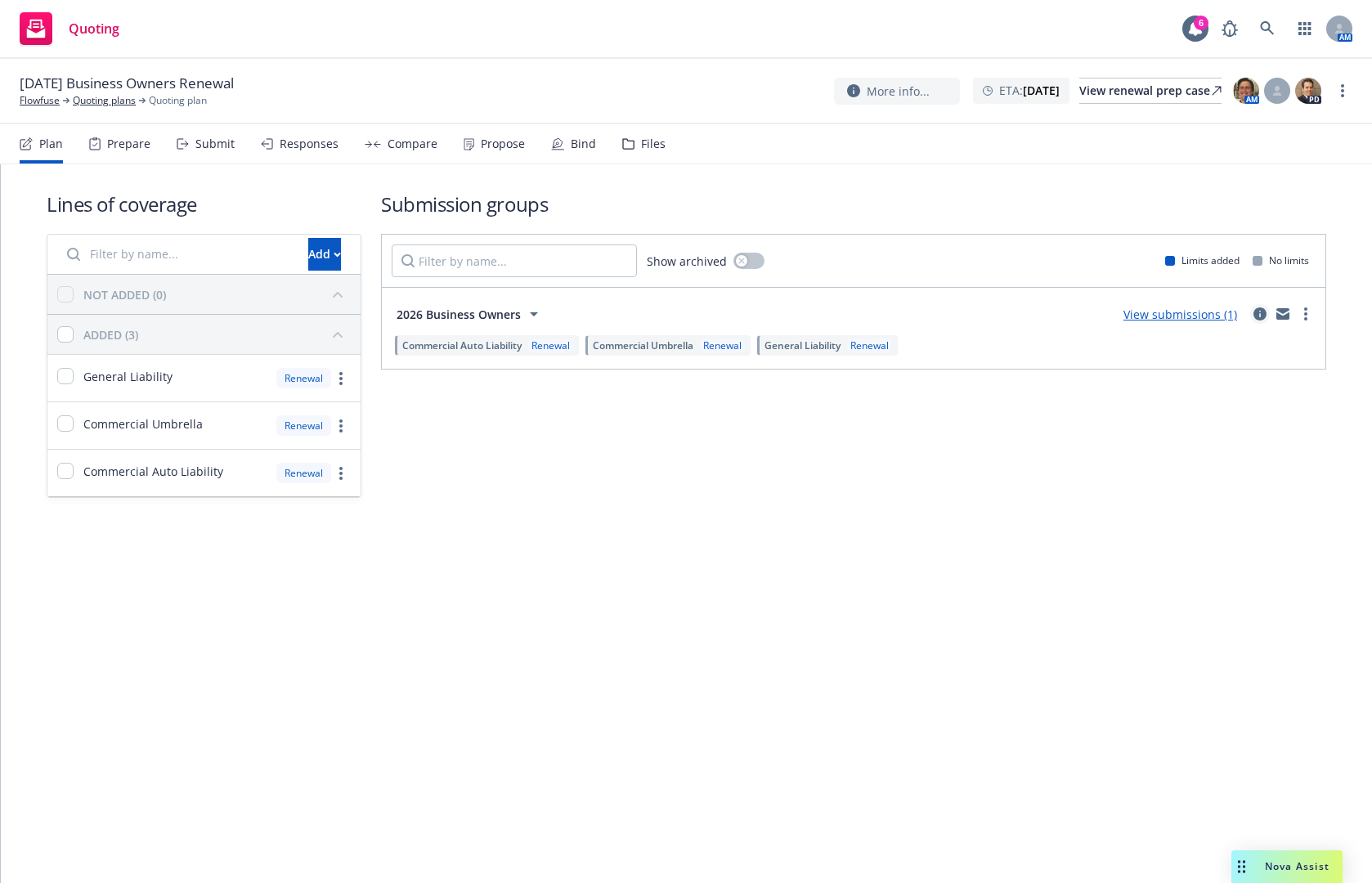
click at [1253, 311] on link "circleInformation" at bounding box center [1259, 313] width 20 height 20
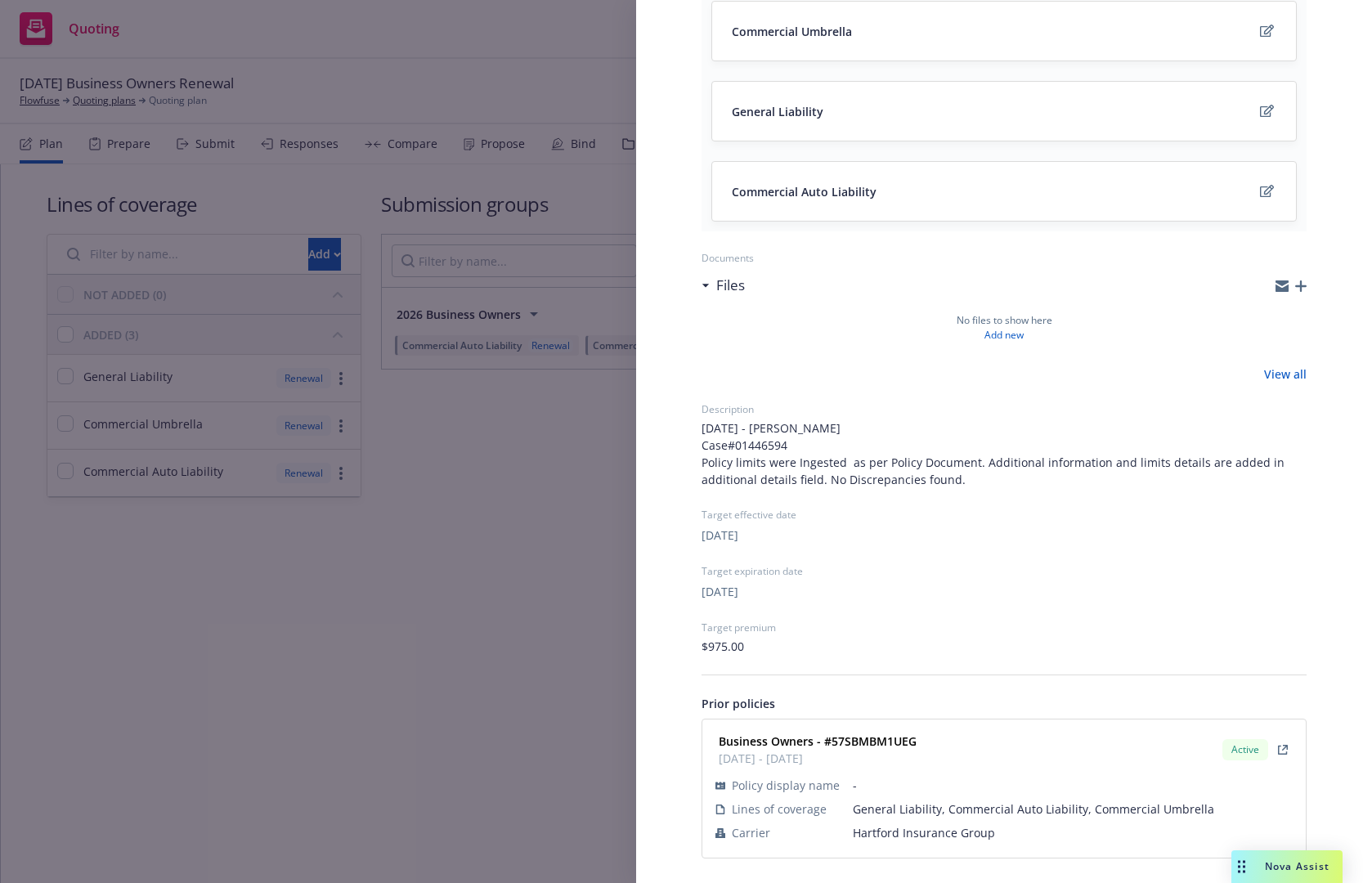
scroll to position [231, 0]
drag, startPoint x: 909, startPoint y: 741, endPoint x: 831, endPoint y: 746, distance: 78.2
click at [831, 746] on div "Business Owners - #57SBMBM1UEG 01/29/2025 - 01/29/2026 Active" at bounding box center [1004, 748] width 584 height 41
copy strong "57SBMBM1UEG"
click at [445, 507] on div "Submission group 2026 Business Owners Last updated Sunday, August 31, 2025 at 6…" at bounding box center [686, 442] width 1372 height 883
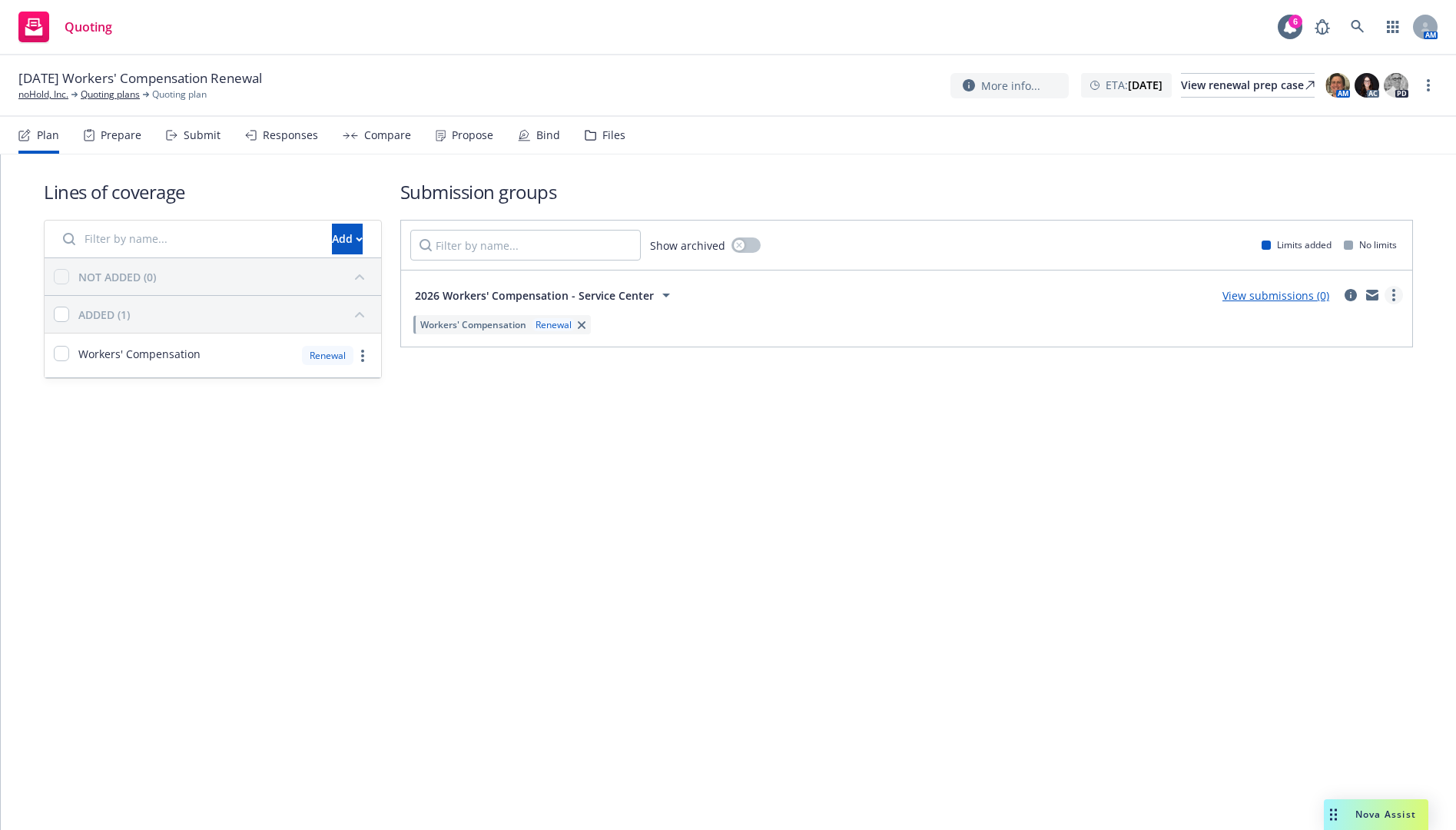
click at [1392, 294] on link "more" at bounding box center [1393, 294] width 19 height 19
click at [1316, 459] on span "Archive" at bounding box center [1277, 455] width 75 height 15
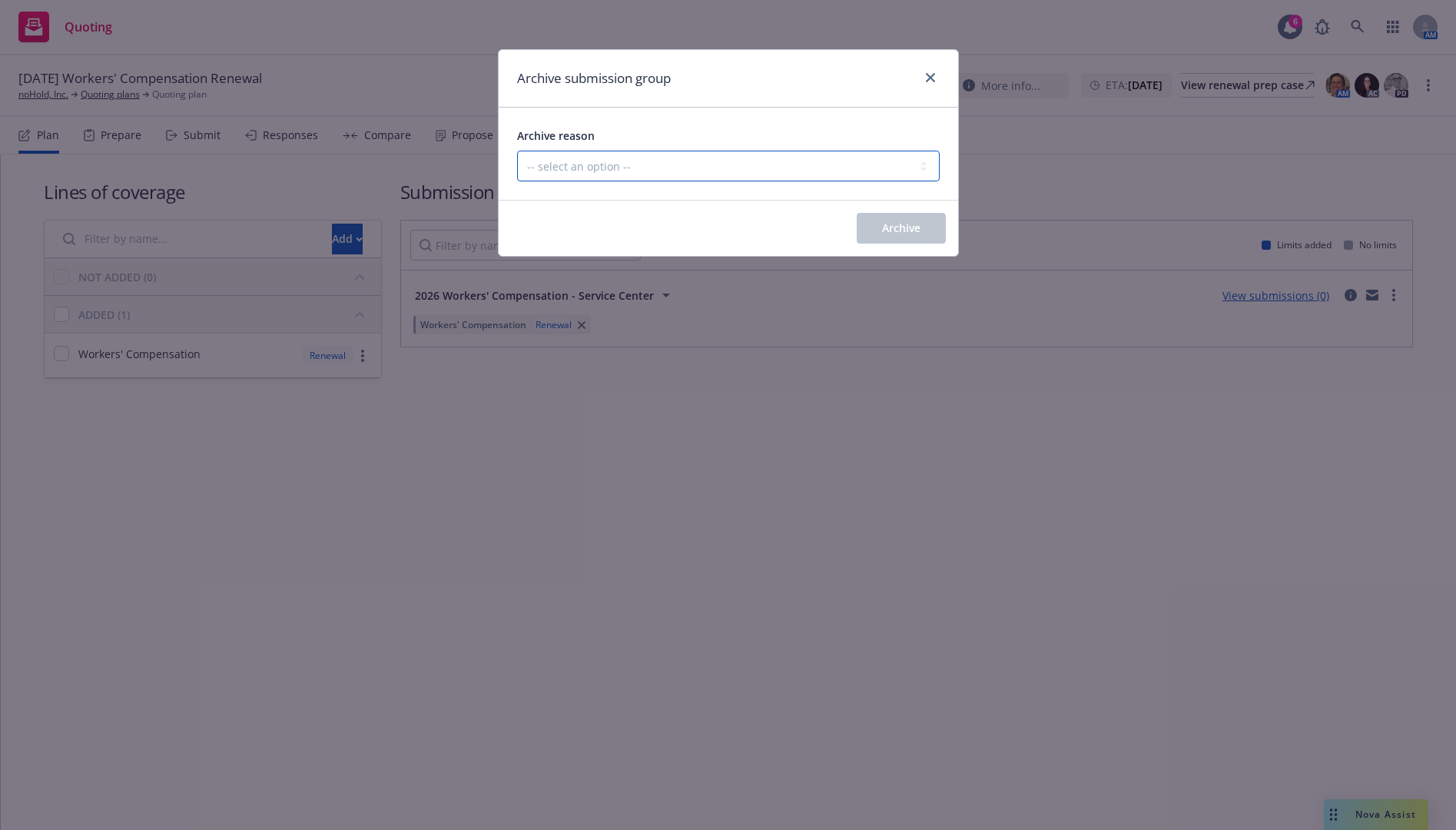
click at [683, 176] on select "-- select an option -- Customer no longer needs this coverage Duplicate Histori…" at bounding box center [729, 166] width 423 height 31
select select "POLICY_WILL_BE_AUTO_RENEWED"
click at [517, 151] on select "-- select an option -- Customer no longer needs this coverage Duplicate Histori…" at bounding box center [729, 166] width 423 height 31
click at [895, 226] on span "Archive" at bounding box center [902, 227] width 39 height 15
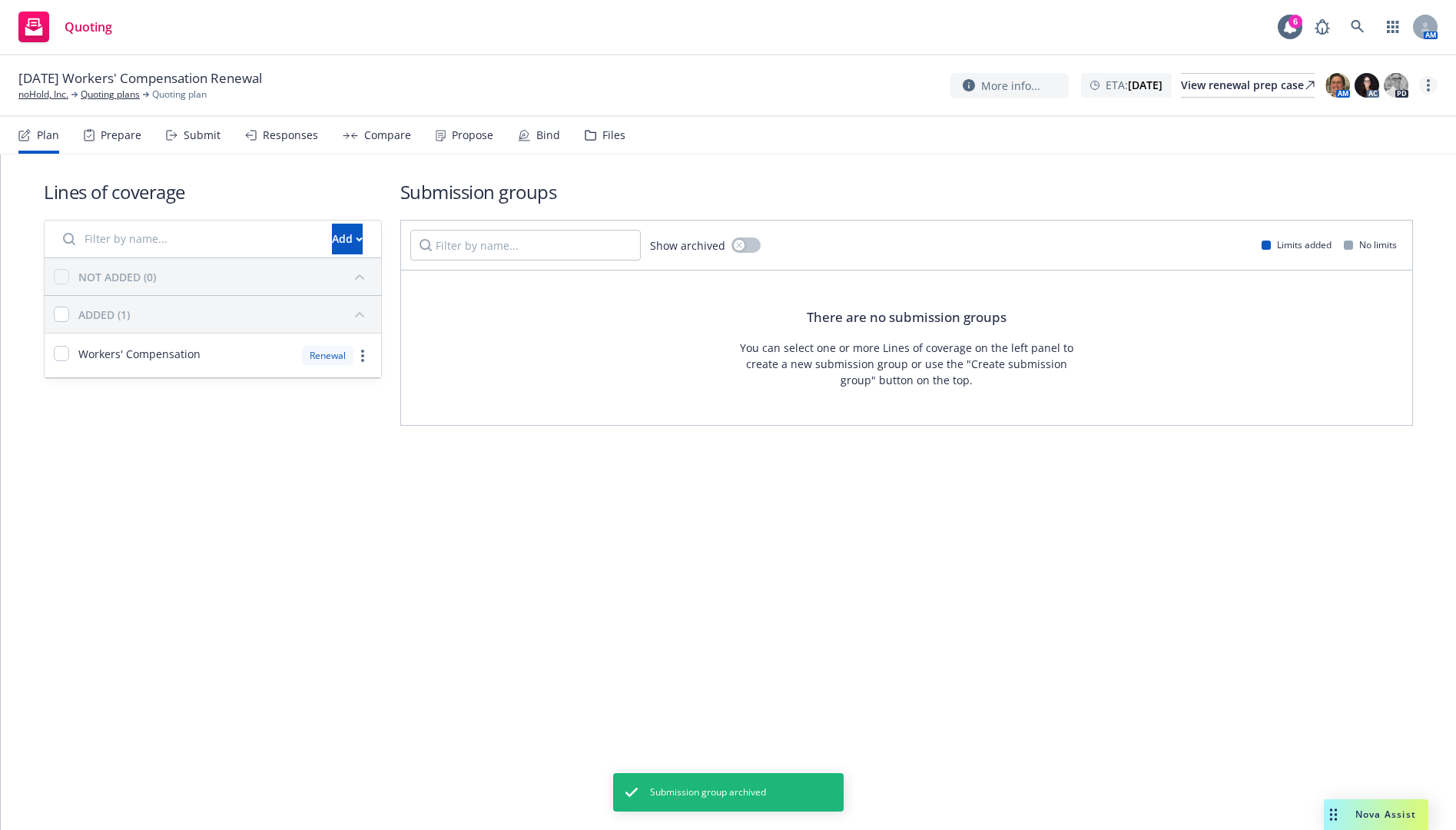
click at [1432, 82] on link "more" at bounding box center [1429, 85] width 19 height 19
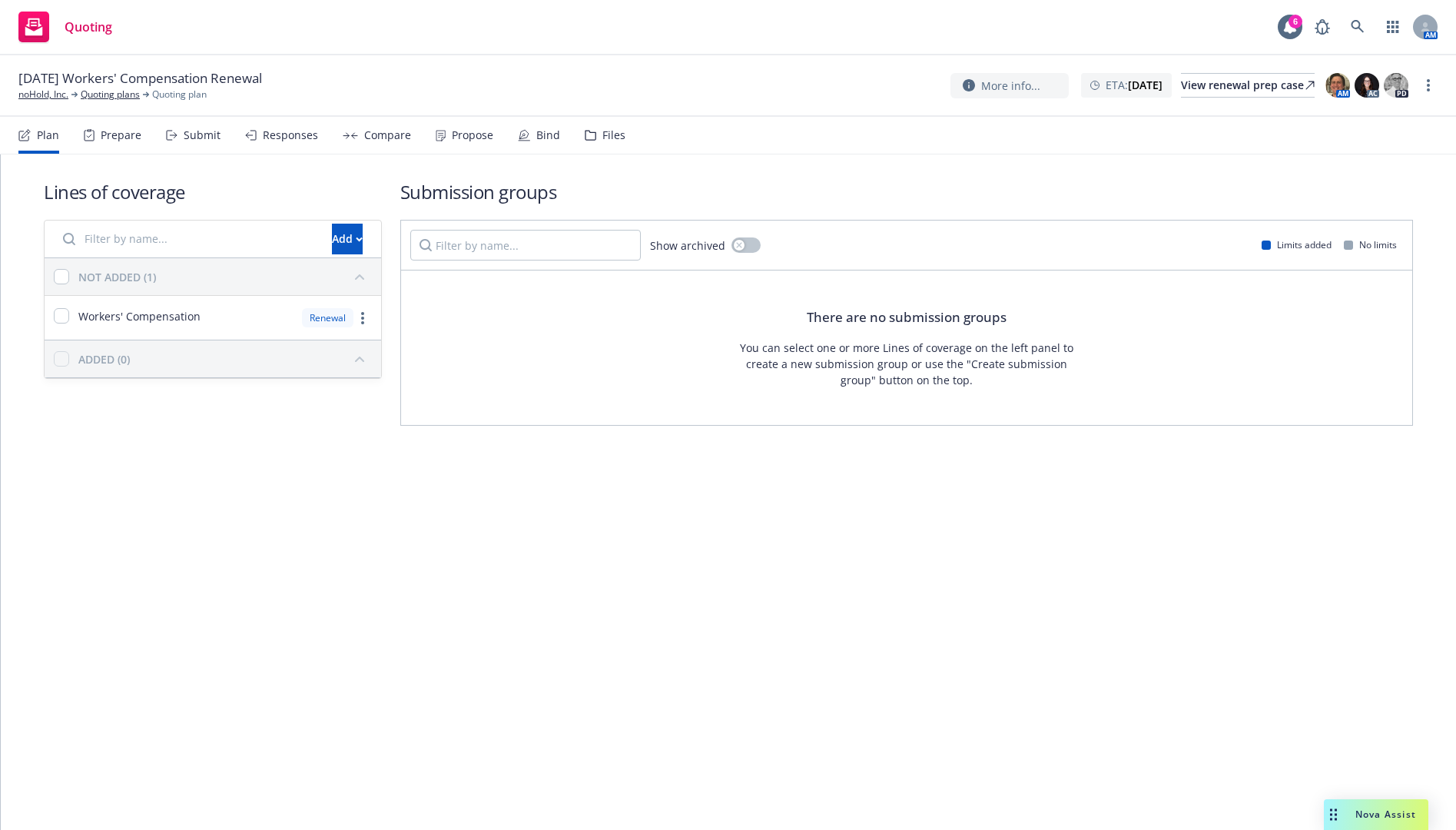
click at [1340, 237] on link "Archive quoting plan" at bounding box center [1351, 240] width 171 height 31
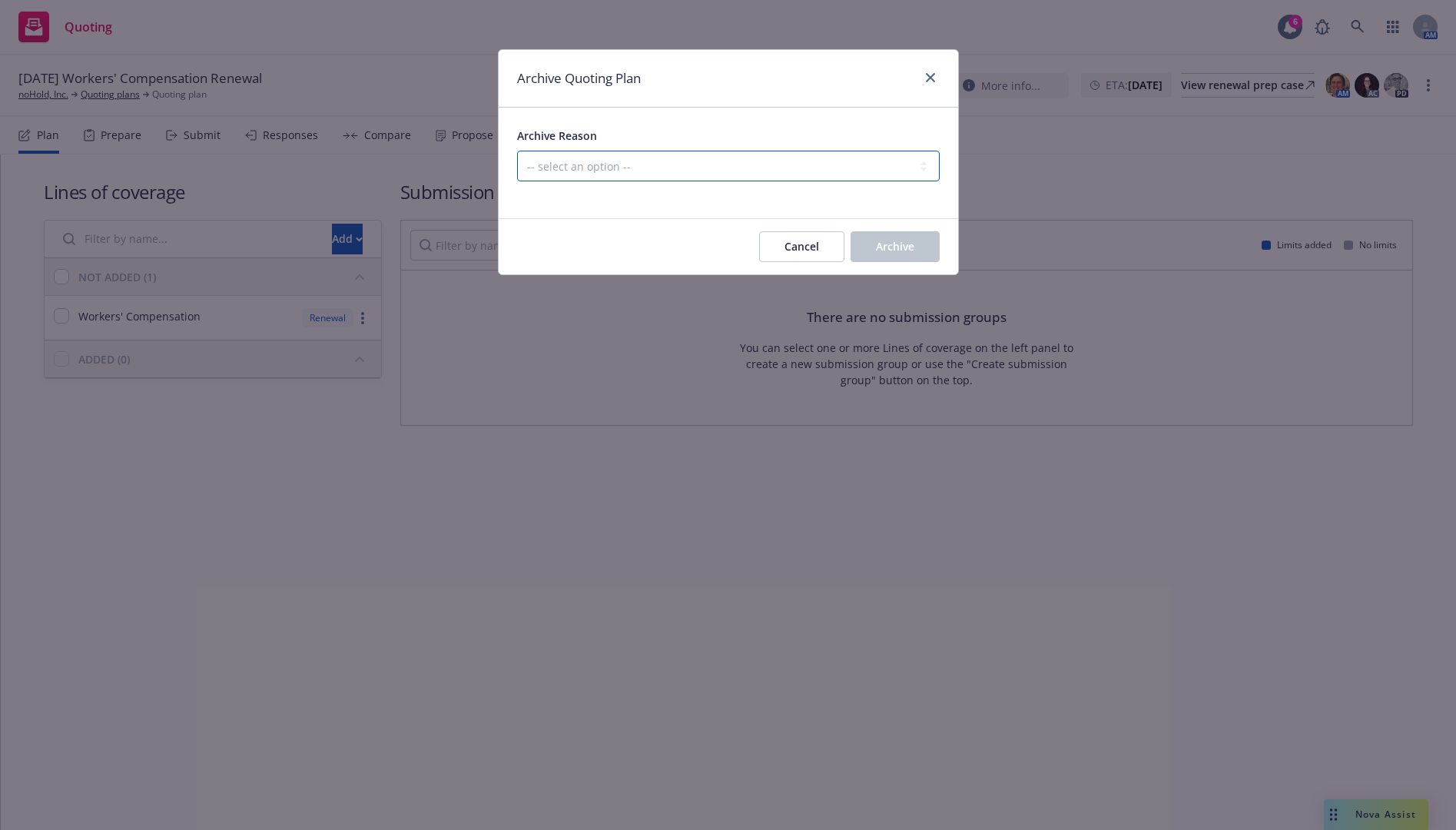
click at [618, 166] on select "-- select an option -- All policies in this renewal plan are auto-renewed Creat…" at bounding box center [729, 166] width 423 height 31
select select "ARCHIVED_RENEWAL_POLICY_AUTO_RENEWED"
click at [517, 151] on select "-- select an option -- All policies in this renewal plan are auto-renewed Creat…" at bounding box center [729, 166] width 423 height 31
click at [881, 243] on span "Archive" at bounding box center [895, 246] width 39 height 15
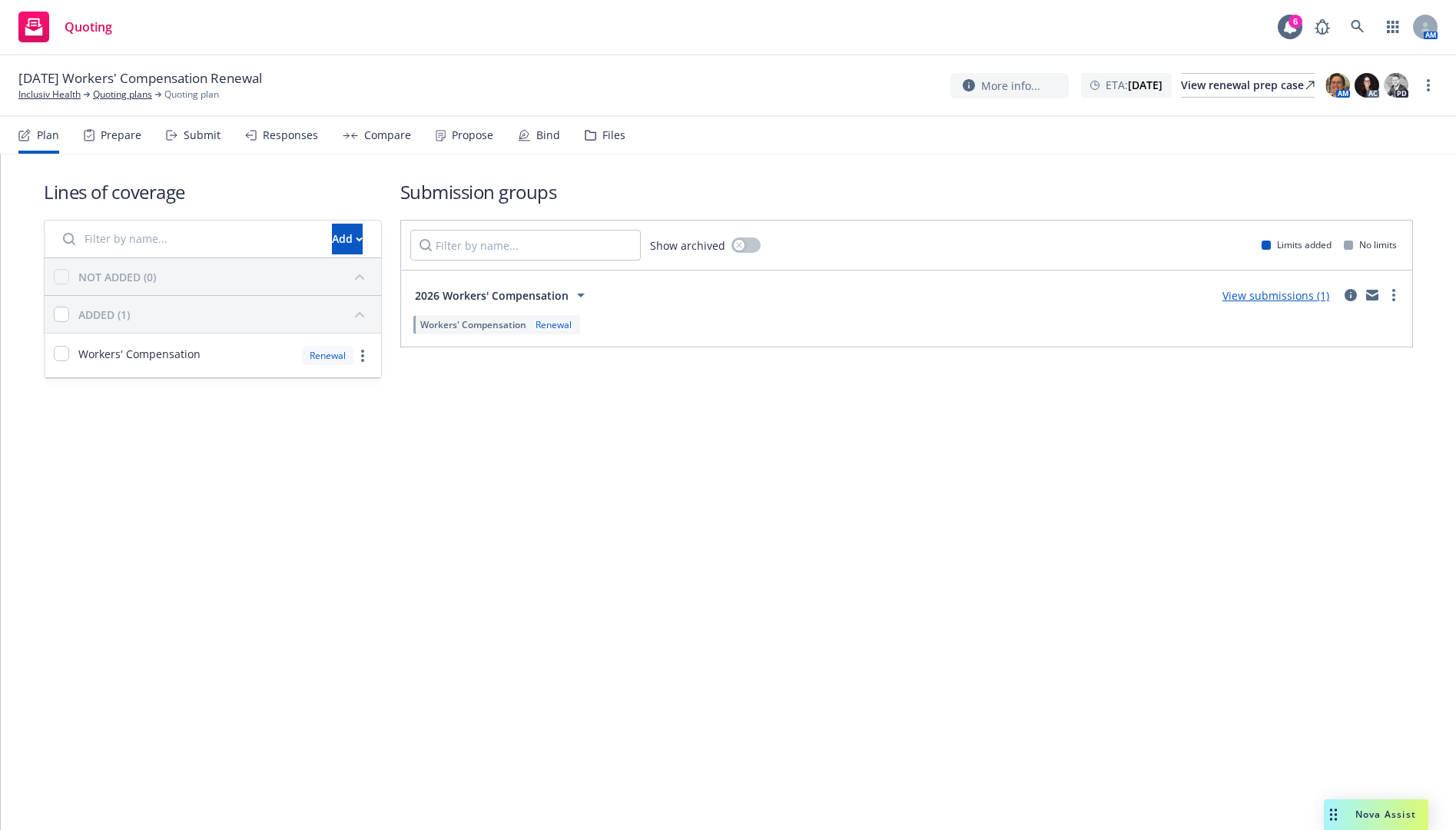
click at [190, 130] on div "Submit" at bounding box center [202, 136] width 37 height 12
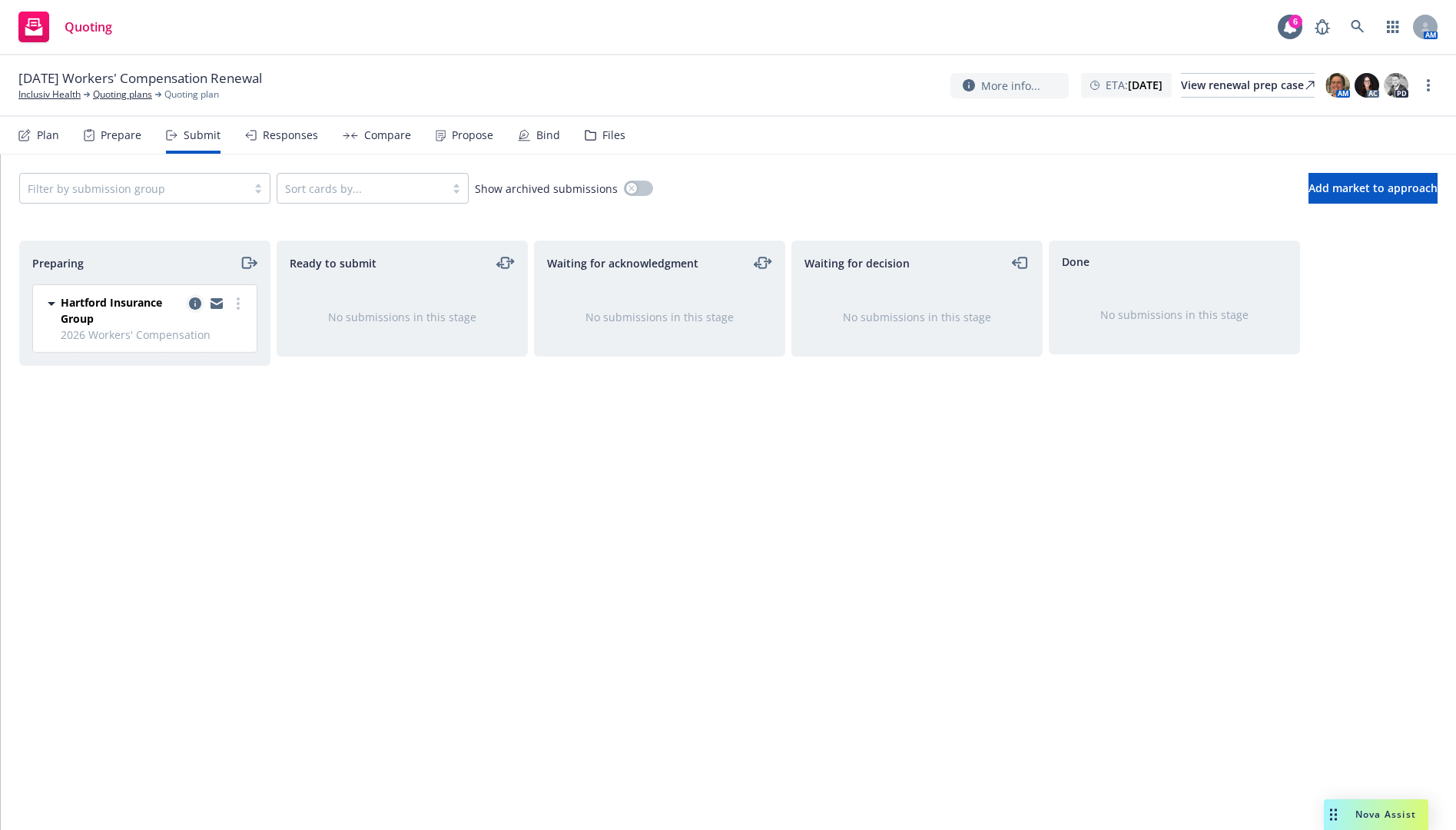
click at [193, 300] on icon "copy logging email" at bounding box center [196, 303] width 12 height 12
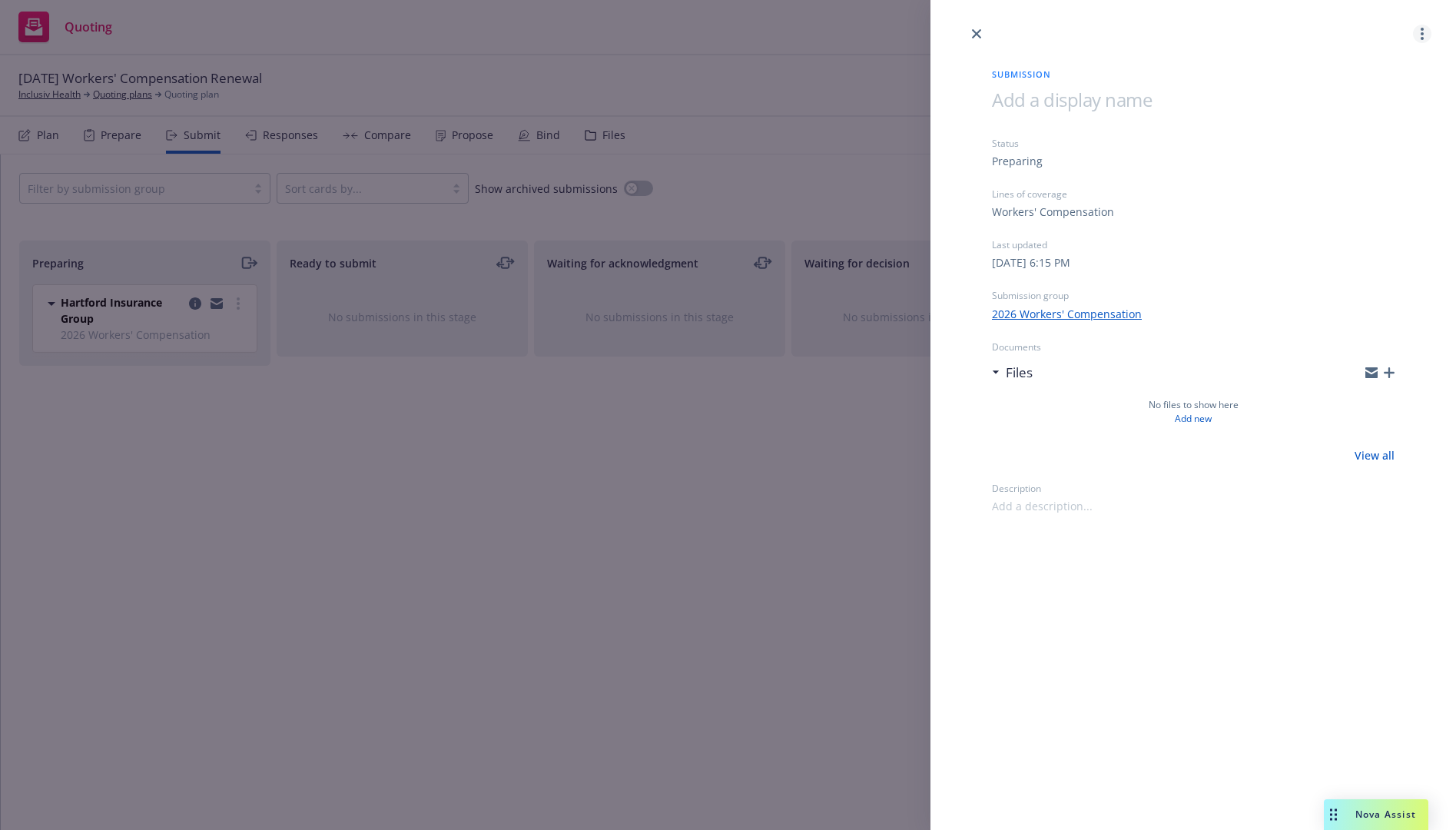
click at [1426, 34] on link "more" at bounding box center [1423, 33] width 19 height 19
click at [1369, 103] on span "Archive submission" at bounding box center [1363, 101] width 137 height 15
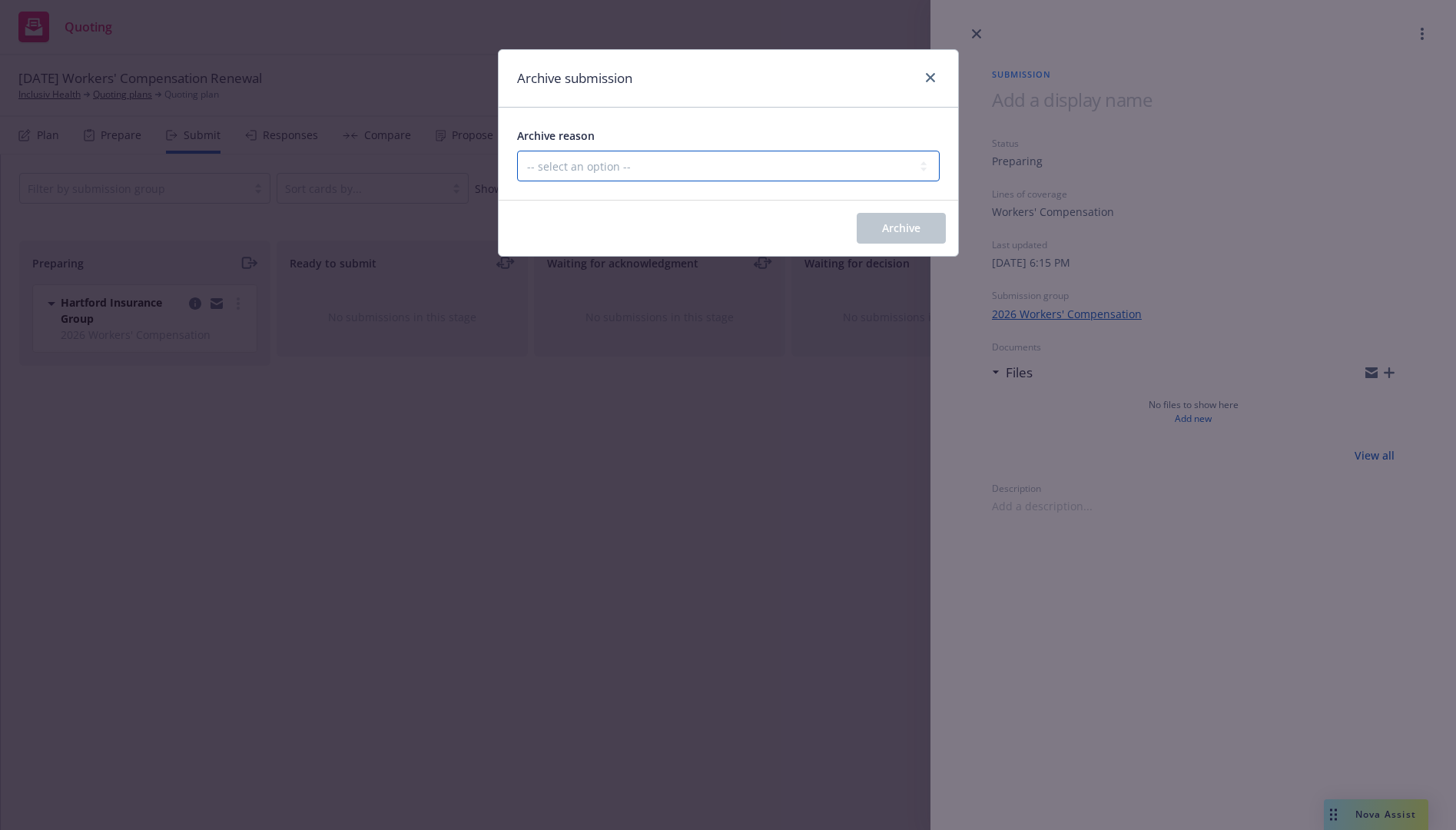
click at [868, 159] on select "-- select an option -- Carrier unresponsive Client decided not to proceed with …" at bounding box center [729, 166] width 423 height 31
select select "OTHER"
click at [517, 151] on select "-- select an option -- Carrier unresponsive Client decided not to proceed with …" at bounding box center [729, 166] width 423 height 31
click at [900, 220] on span "Archive" at bounding box center [902, 227] width 39 height 15
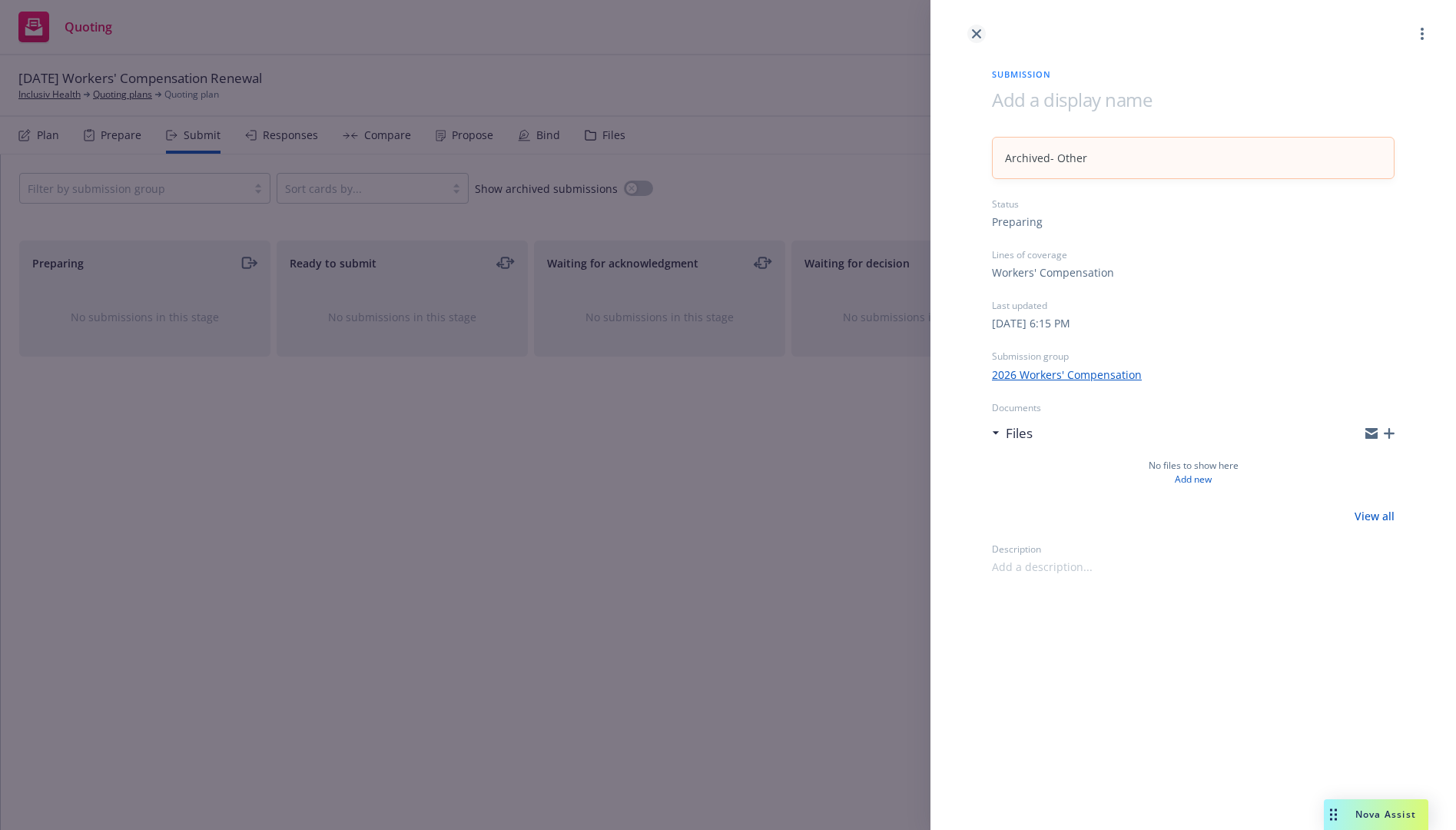
click at [976, 33] on icon "close" at bounding box center [977, 33] width 9 height 9
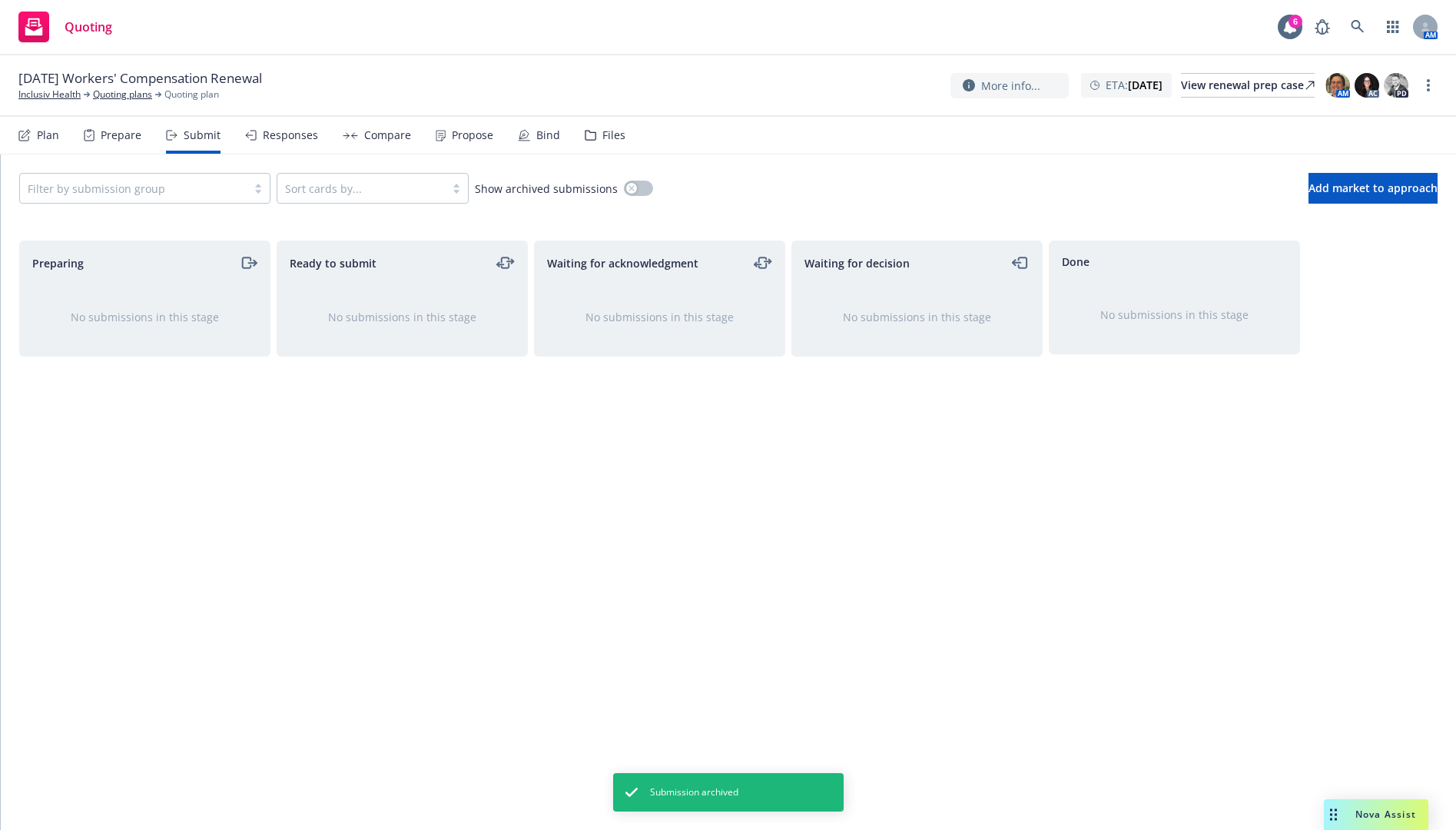
drag, startPoint x: 34, startPoint y: 130, endPoint x: 59, endPoint y: 136, distance: 25.7
click at [36, 130] on div "Plan" at bounding box center [39, 136] width 41 height 37
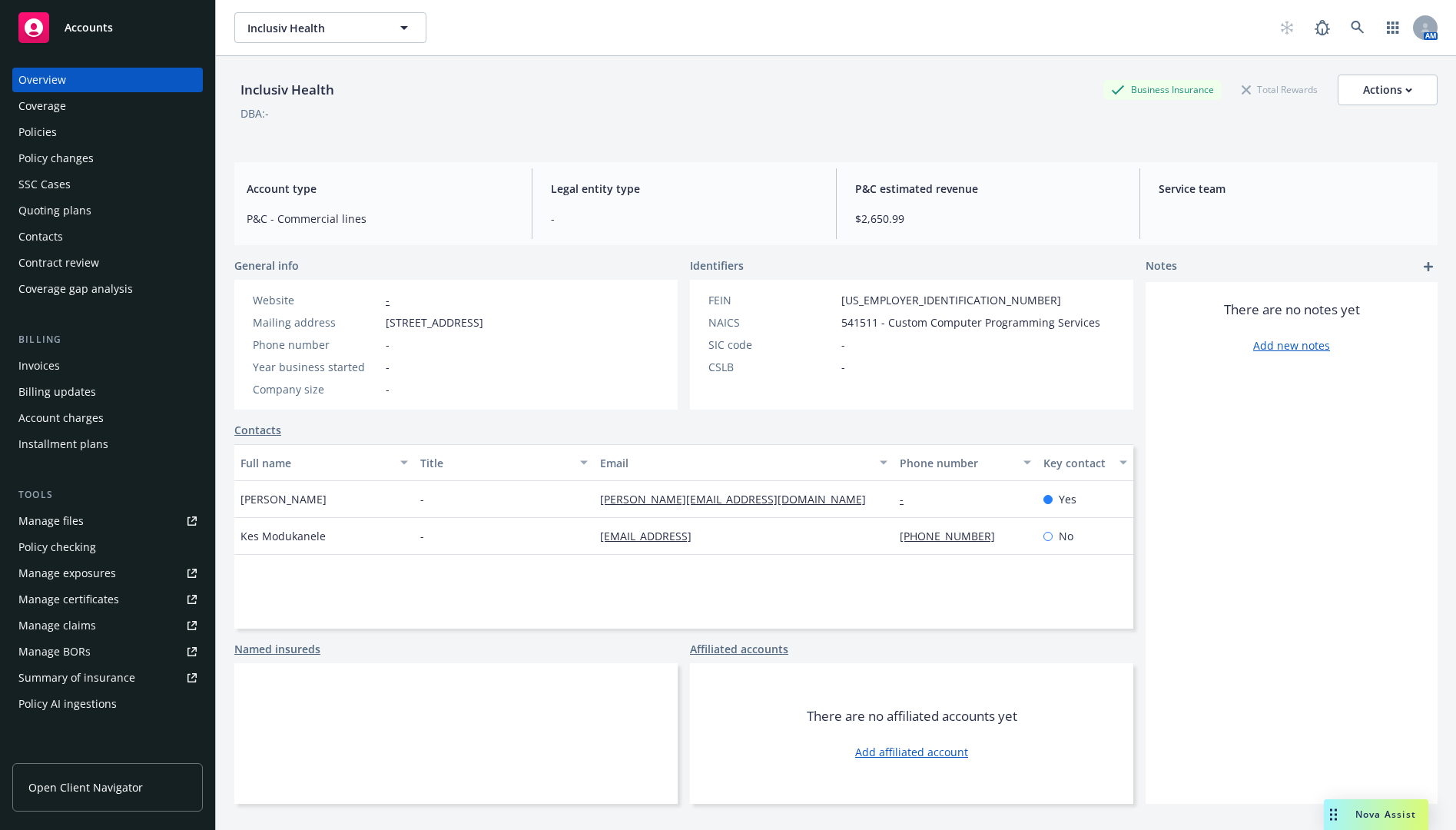
click at [130, 130] on div "Policies" at bounding box center [108, 132] width 178 height 25
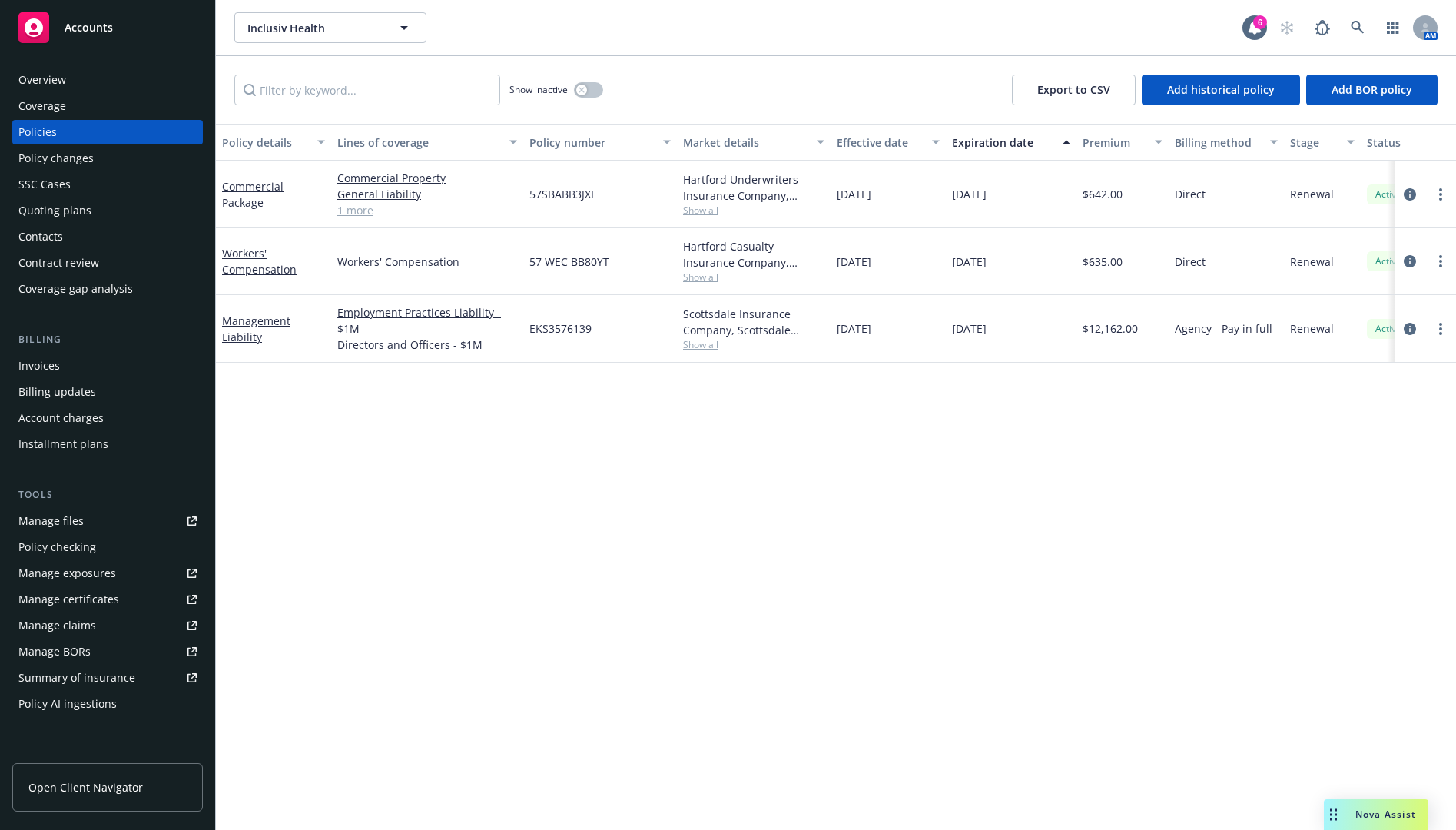
click at [591, 259] on span "57 WEC BB80YT" at bounding box center [569, 262] width 80 height 16
click at [628, 261] on div "57 WEC BB80YT" at bounding box center [600, 262] width 153 height 67
drag, startPoint x: 622, startPoint y: 261, endPoint x: 528, endPoint y: 265, distance: 94.1
click at [528, 265] on div "57 WEC BB80YT" at bounding box center [600, 262] width 153 height 67
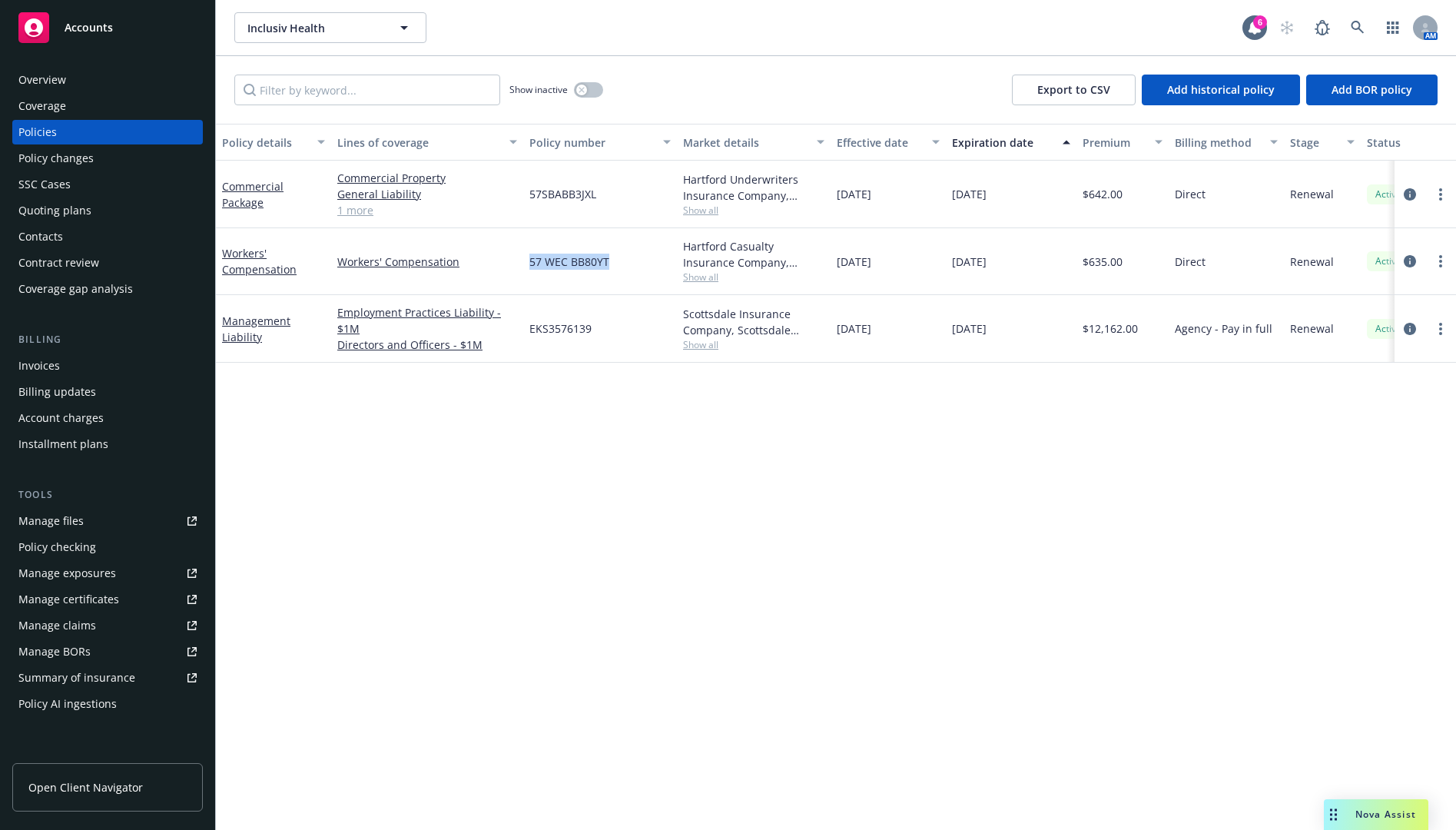
copy span "57 WEC BB80YT"
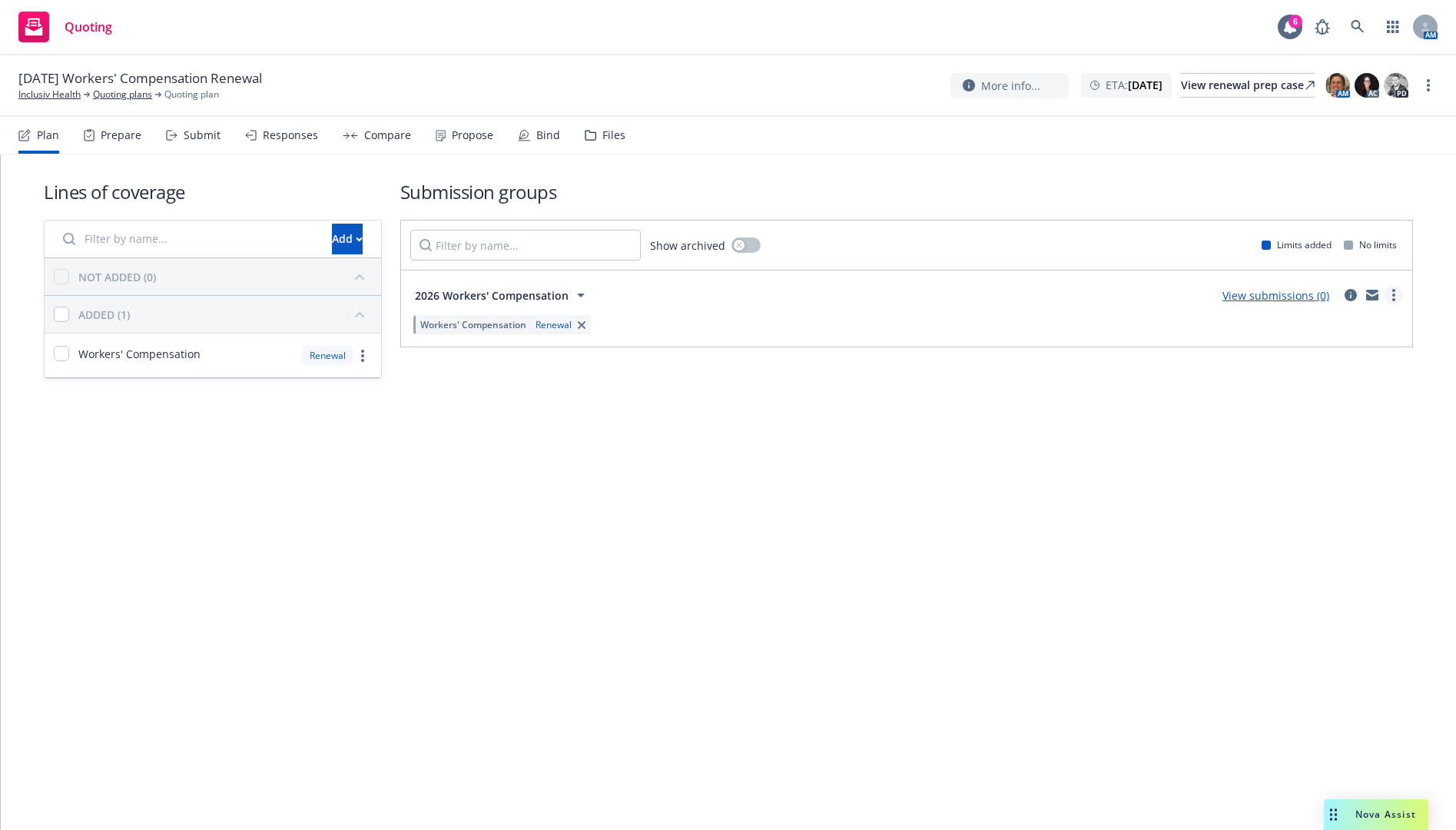
click at [1391, 297] on link "more" at bounding box center [1393, 294] width 19 height 19
click at [1319, 444] on link "Archive" at bounding box center [1321, 456] width 162 height 31
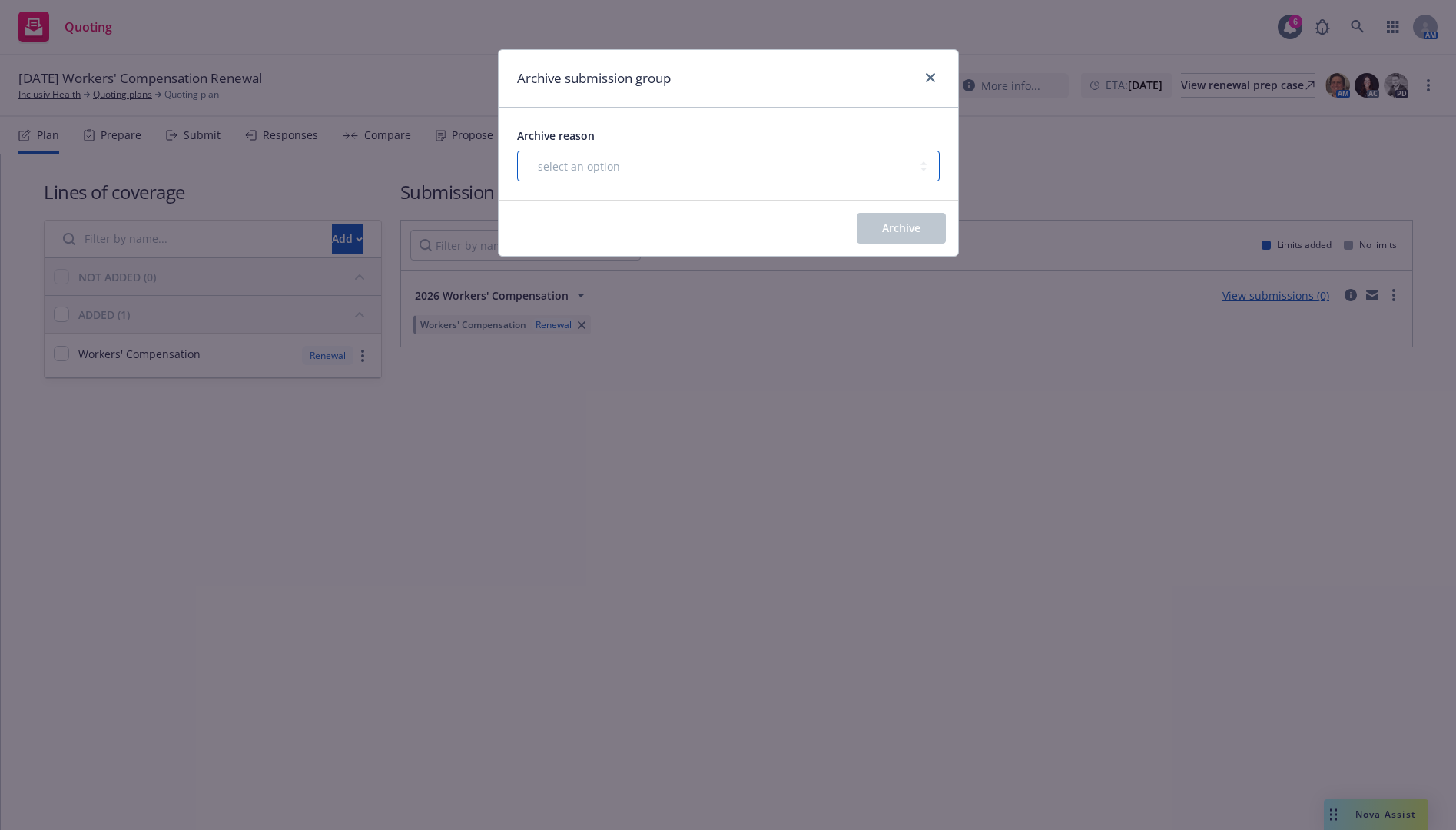
click at [872, 164] on select "-- select an option -- Customer no longer needs this coverage Duplicate Histori…" at bounding box center [729, 166] width 423 height 31
select select "POLICY_WILL_BE_AUTO_RENEWED"
click at [517, 151] on select "-- select an option -- Customer no longer needs this coverage Duplicate Histori…" at bounding box center [729, 166] width 423 height 31
click at [899, 233] on span "Archive" at bounding box center [902, 227] width 39 height 15
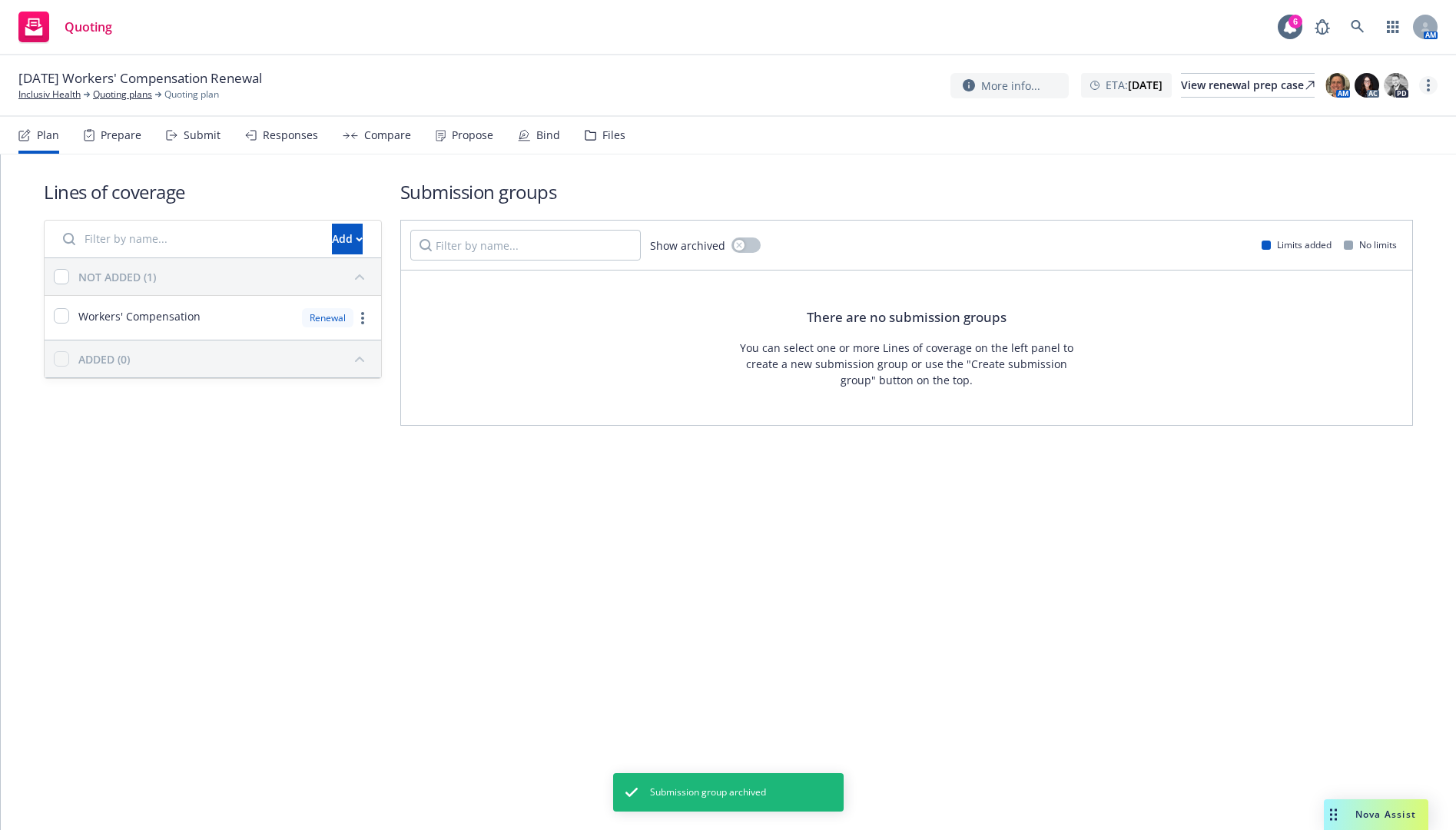
click at [1433, 81] on link "more" at bounding box center [1429, 85] width 19 height 19
click at [1363, 199] on link "Archive quoting plan" at bounding box center [1351, 209] width 171 height 31
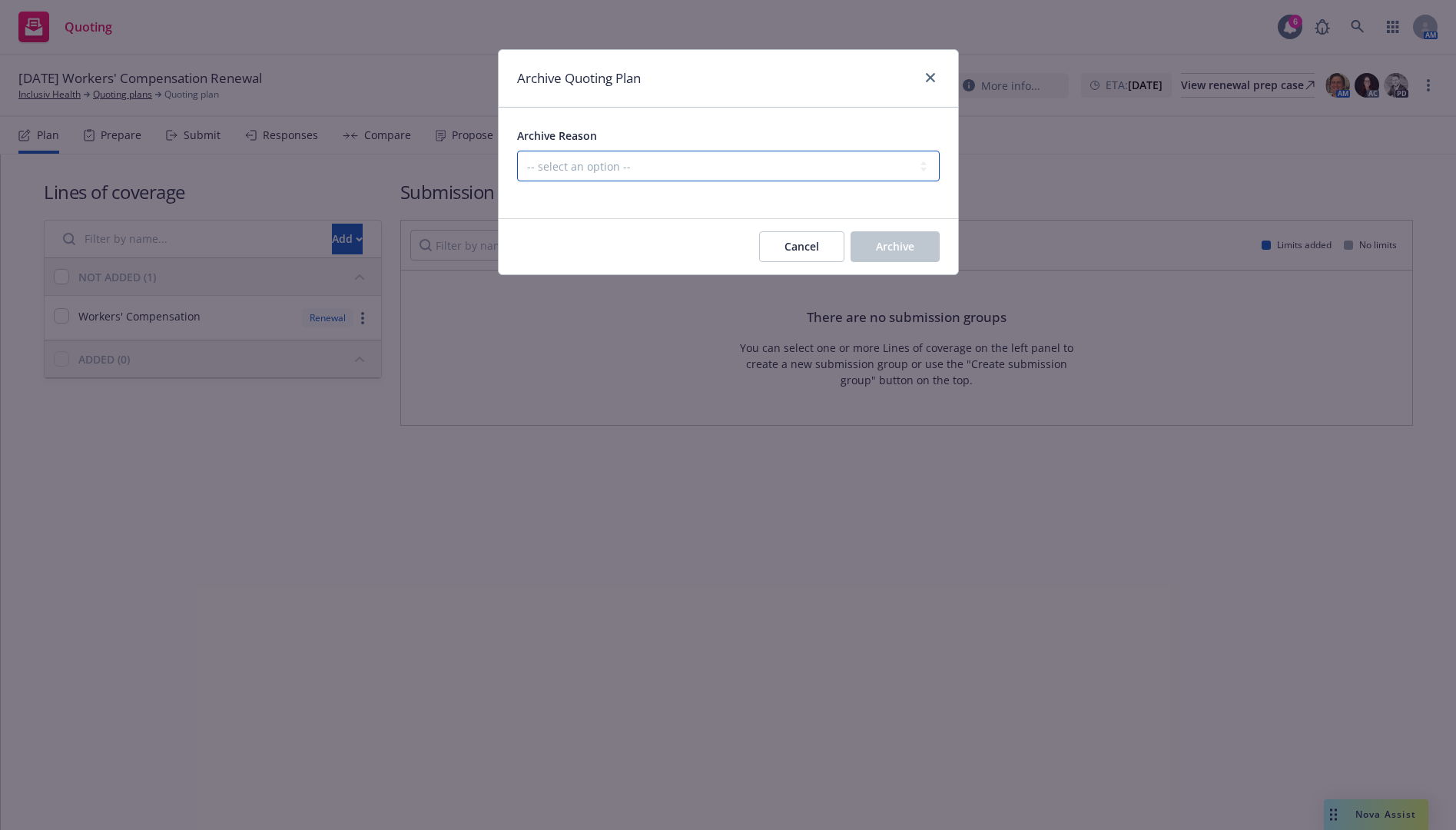
drag, startPoint x: 864, startPoint y: 168, endPoint x: 851, endPoint y: 180, distance: 17.7
click at [864, 168] on select "-- select an option -- All policies in this renewal plan are auto-renewed Creat…" at bounding box center [729, 166] width 423 height 31
select select "ARCHIVED_RENEWAL_POLICY_AUTO_RENEWED"
click at [517, 151] on select "-- select an option -- All policies in this renewal plan are auto-renewed Creat…" at bounding box center [729, 166] width 423 height 31
click at [903, 231] on div "Cancel Archive" at bounding box center [728, 247] width 459 height 56
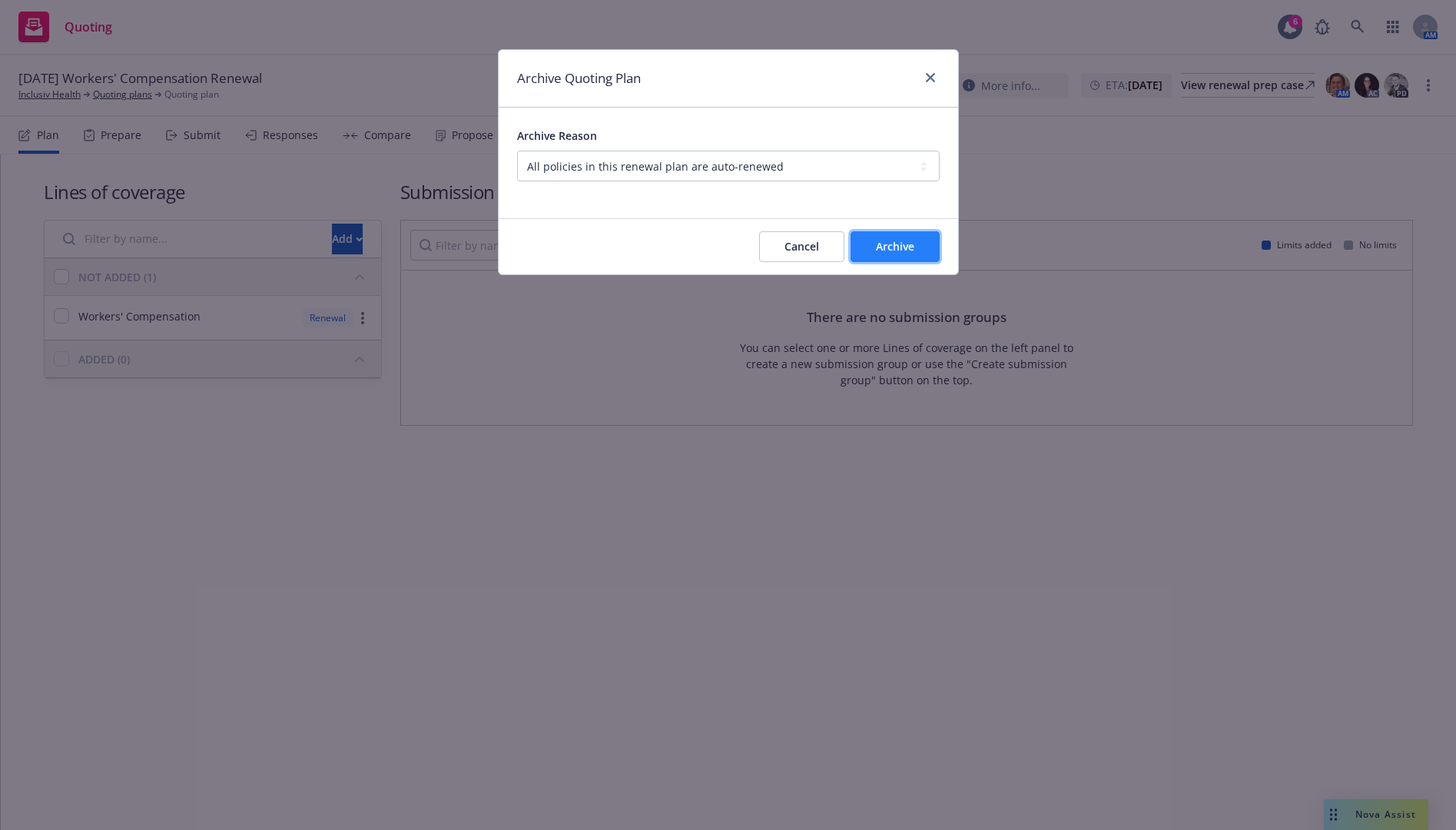
click at [912, 241] on span "Archive" at bounding box center [895, 246] width 39 height 15
